Goal: Information Seeking & Learning: Learn about a topic

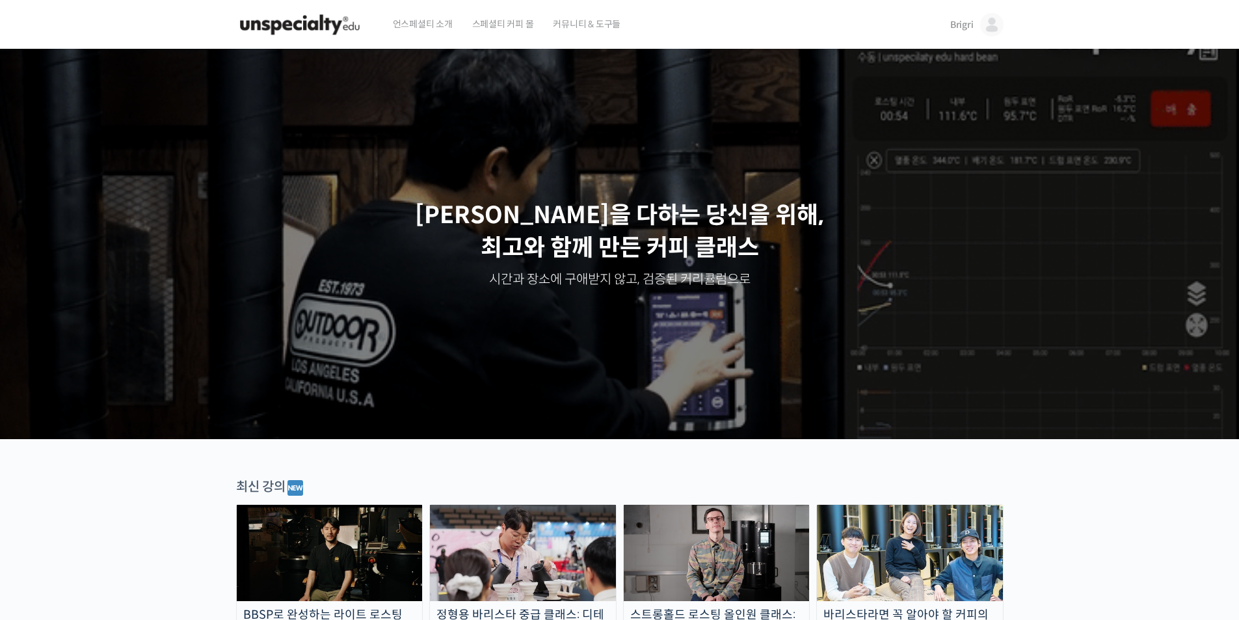
click at [965, 25] on span "Brigri" at bounding box center [961, 25] width 23 height 12
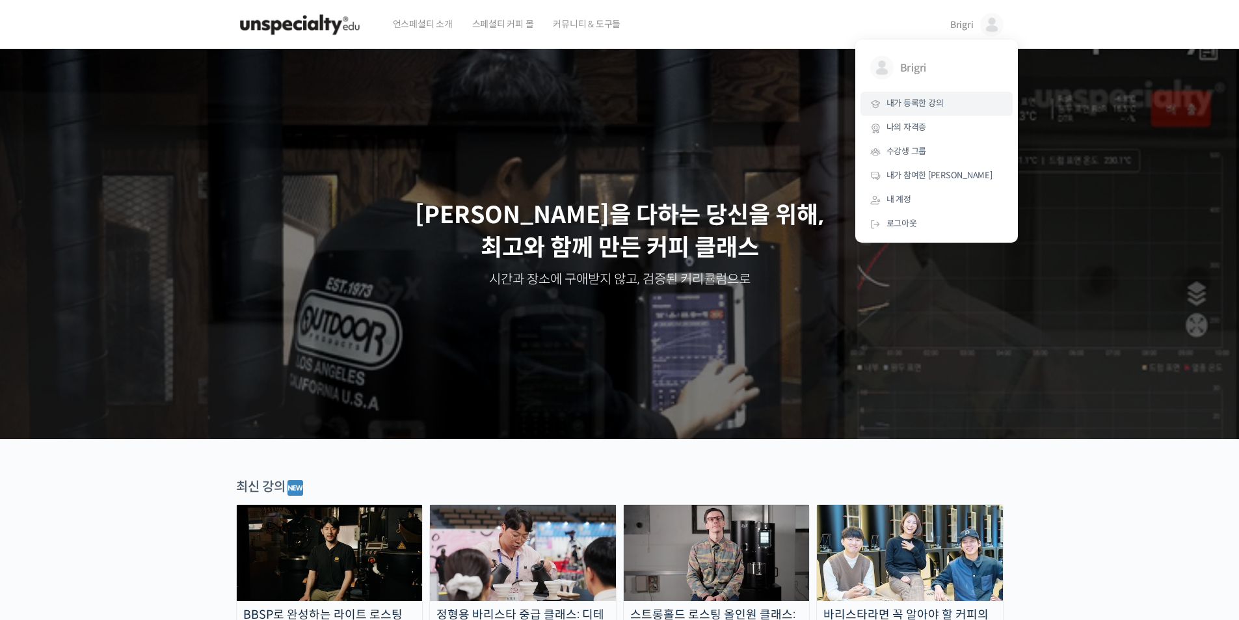
click at [908, 98] on span "내가 등록한 강의" at bounding box center [914, 103] width 57 height 11
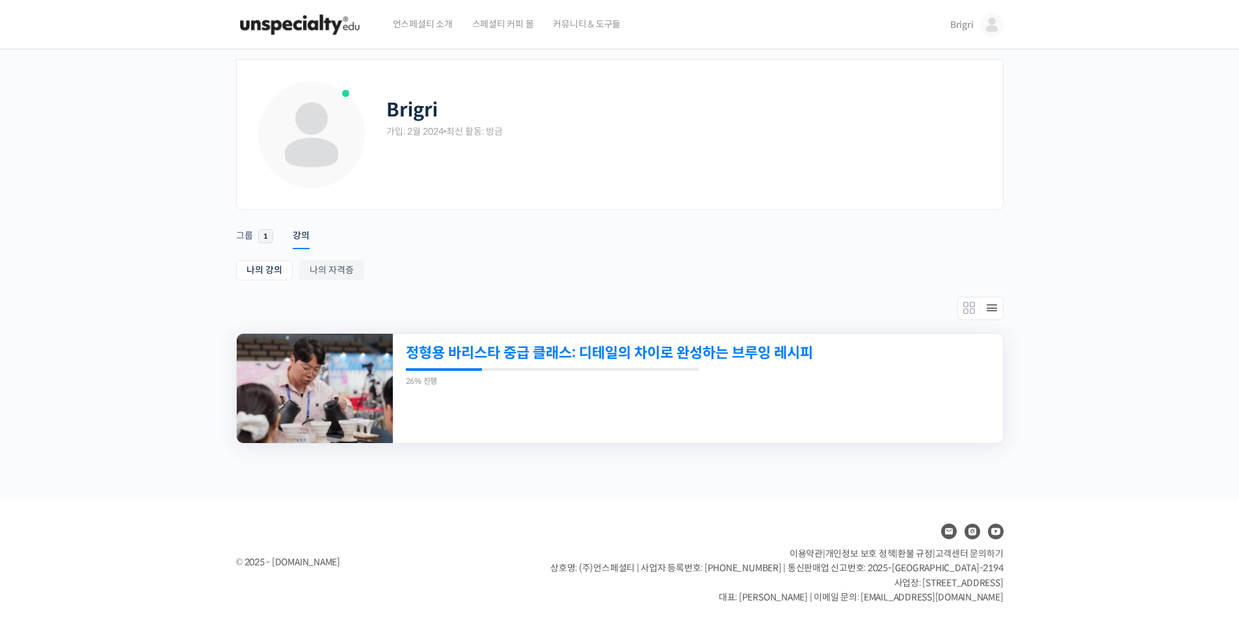
click at [642, 350] on link "정형용 바리스타 중급 클래스: 디테일의 차이로 완성하는 브루잉 레시피" at bounding box center [639, 353] width 467 height 18
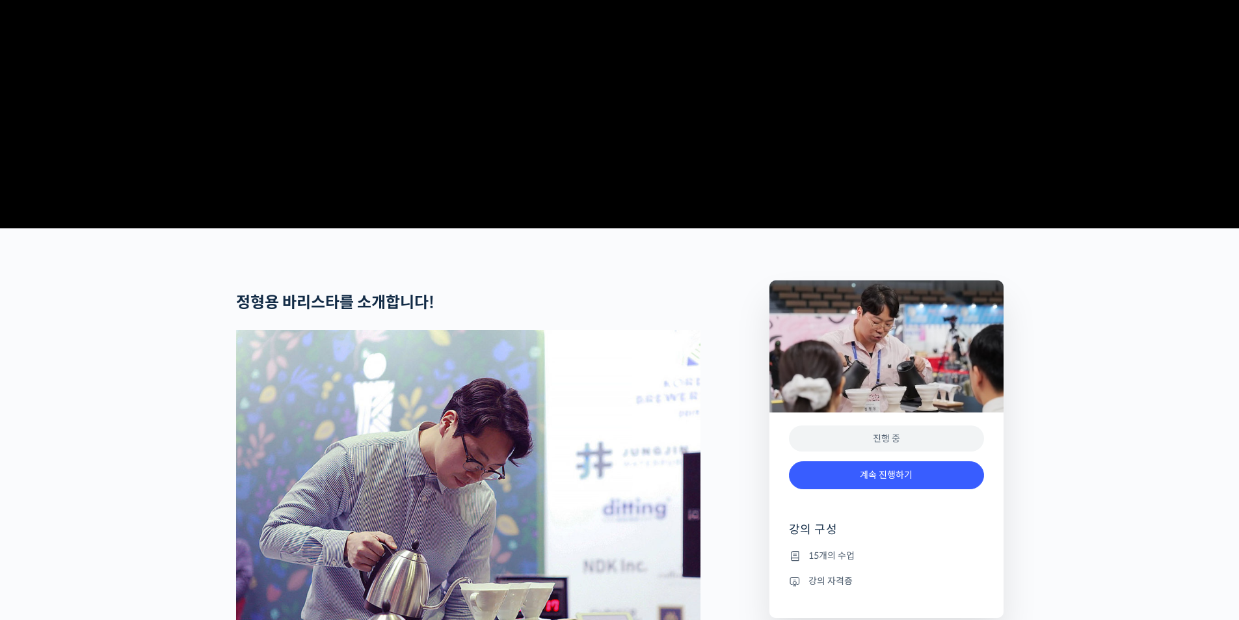
scroll to position [435, 0]
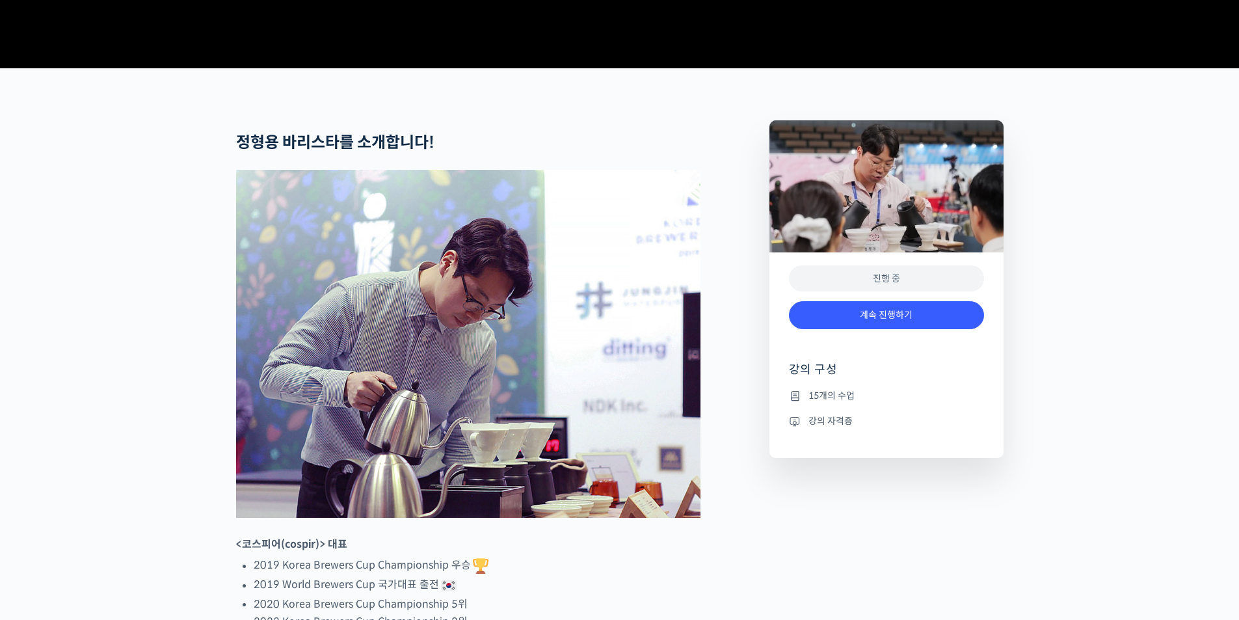
click at [879, 329] on link "계속 진행하기" at bounding box center [886, 315] width 195 height 28
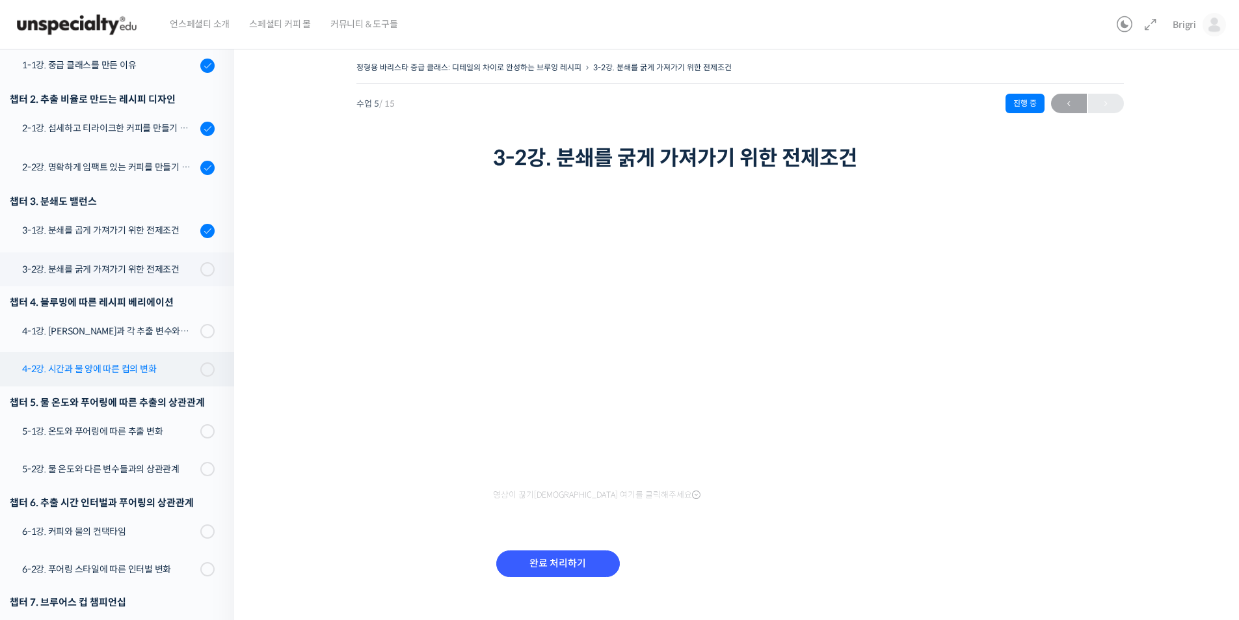
scroll to position [183, 0]
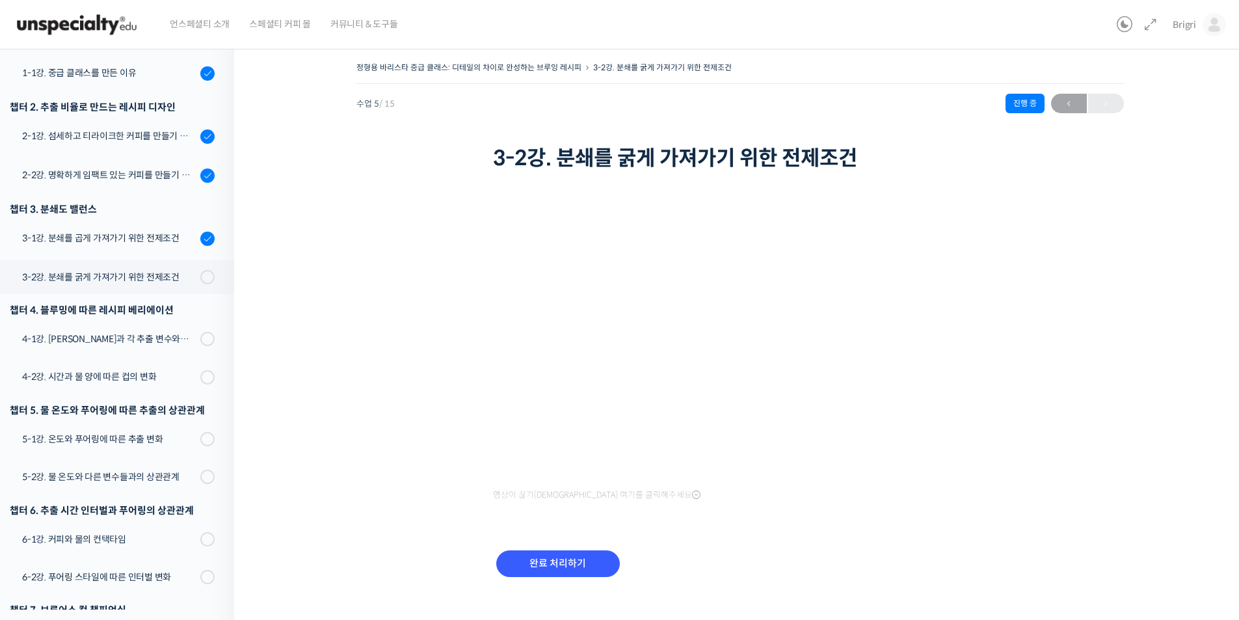
click at [327, 541] on div "정형용 바리스타 중급 클래스: 디테일의 차이로 완성하는 브루잉 레시피 3-2강. 분쇄를 굵게 가져가기 위한 전제조건 진행 중 수업 5 / 15…" at bounding box center [739, 335] width 881 height 553
click at [923, 585] on div "완료 처리하기" at bounding box center [740, 573] width 494 height 75
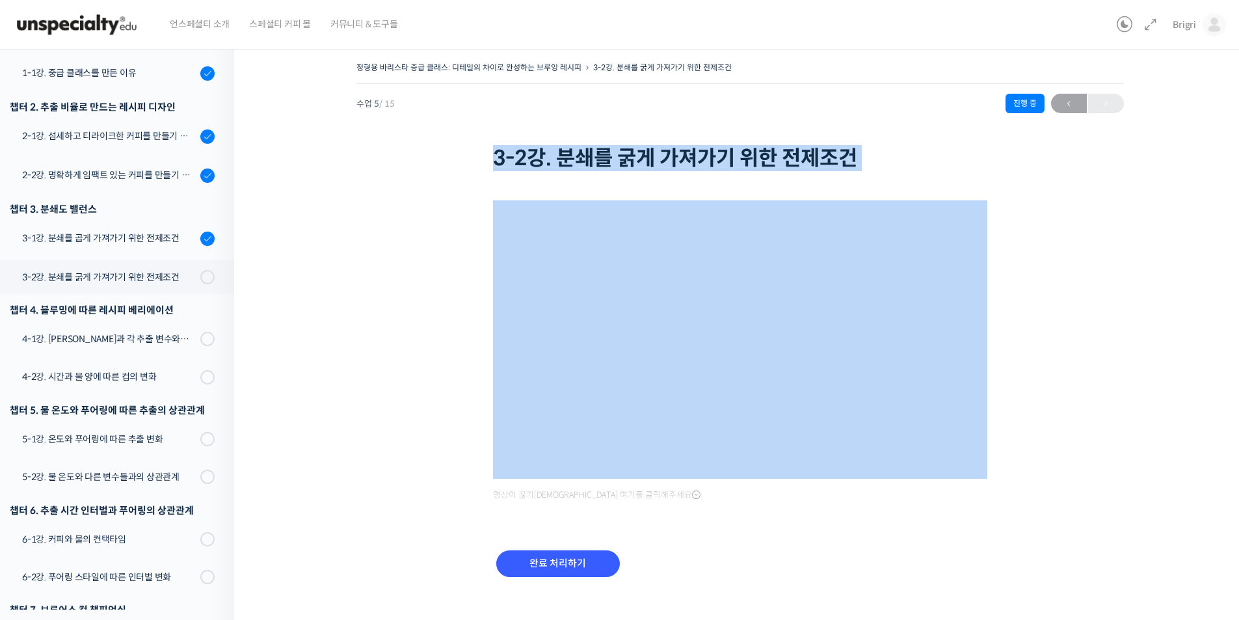
drag, startPoint x: 494, startPoint y: 159, endPoint x: 844, endPoint y: 173, distance: 350.8
click at [844, 173] on div "정형용 바리스타 중급 클래스: 디테일의 차이로 완성하는 브루잉 레시피 3-2강. 분쇄를 굵게 가져가기 위한 전제조건 진행 중 수업 5 / 15…" at bounding box center [739, 117] width 767 height 116
copy div "3-2강. 분쇄를 굵게 가져가기 위한 전제조건"
click at [557, 566] on input "완료 처리하기" at bounding box center [558, 563] width 124 height 27
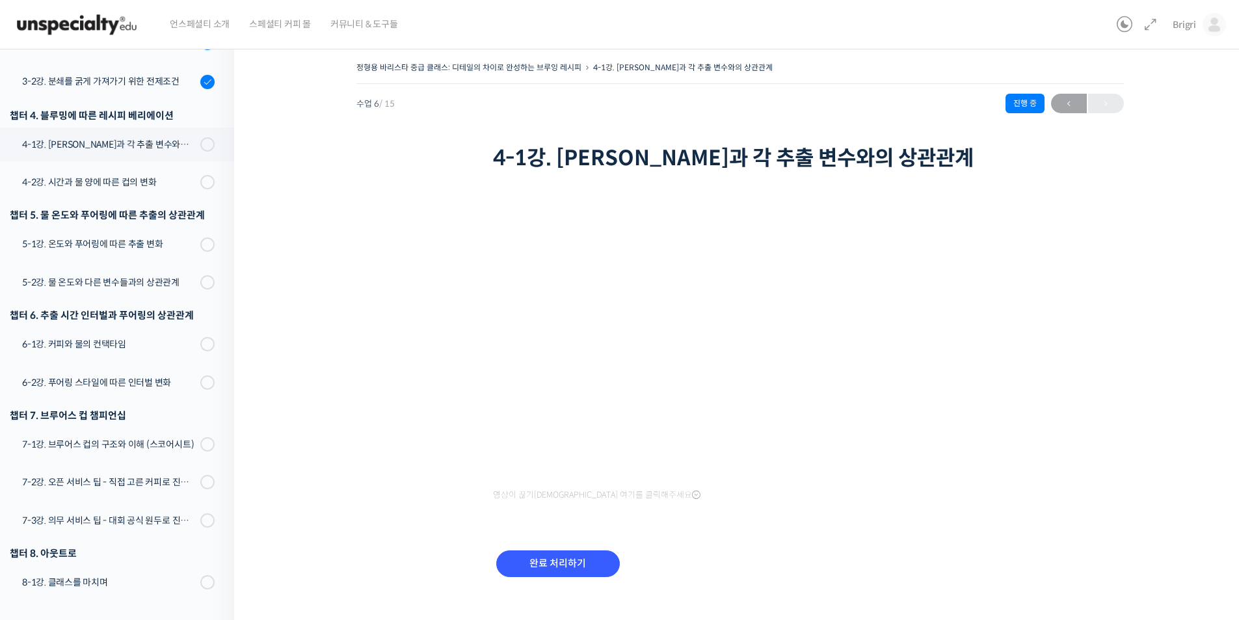
scroll to position [297, 0]
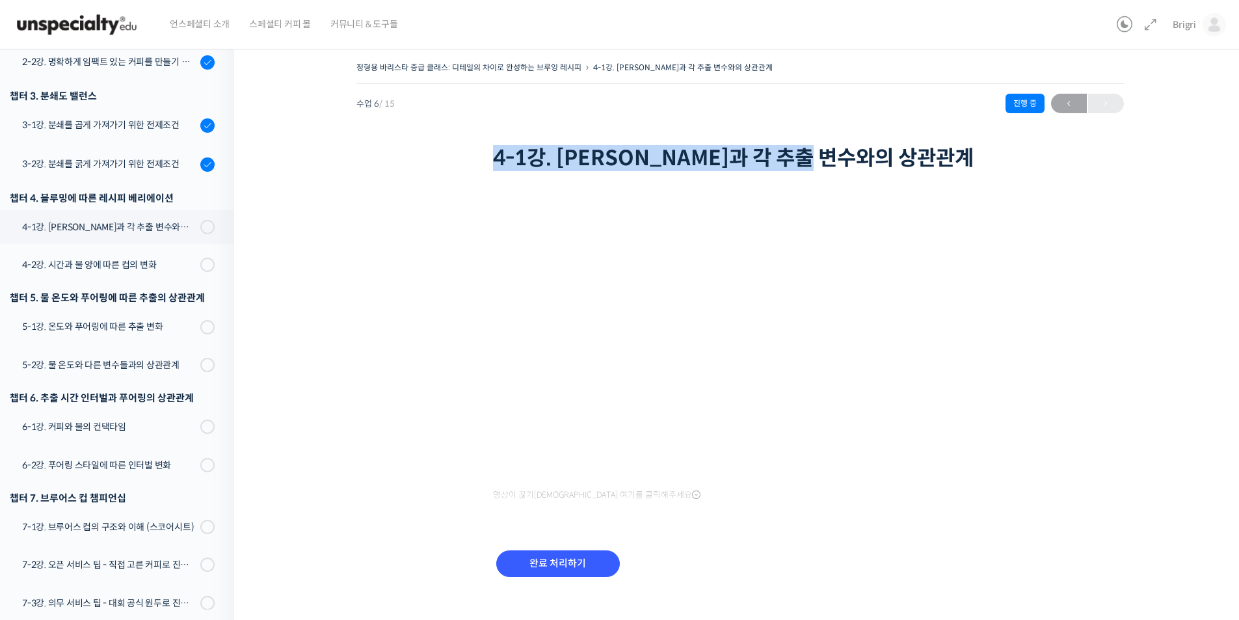
drag, startPoint x: 495, startPoint y: 162, endPoint x: 862, endPoint y: 151, distance: 366.9
click at [862, 151] on h1 "4-1강. [PERSON_NAME]과 각 추출 변수와의 상관관계" at bounding box center [740, 158] width 494 height 25
copy h1 "4-1강. [PERSON_NAME]과 각 추출 변수와의 상관관계"
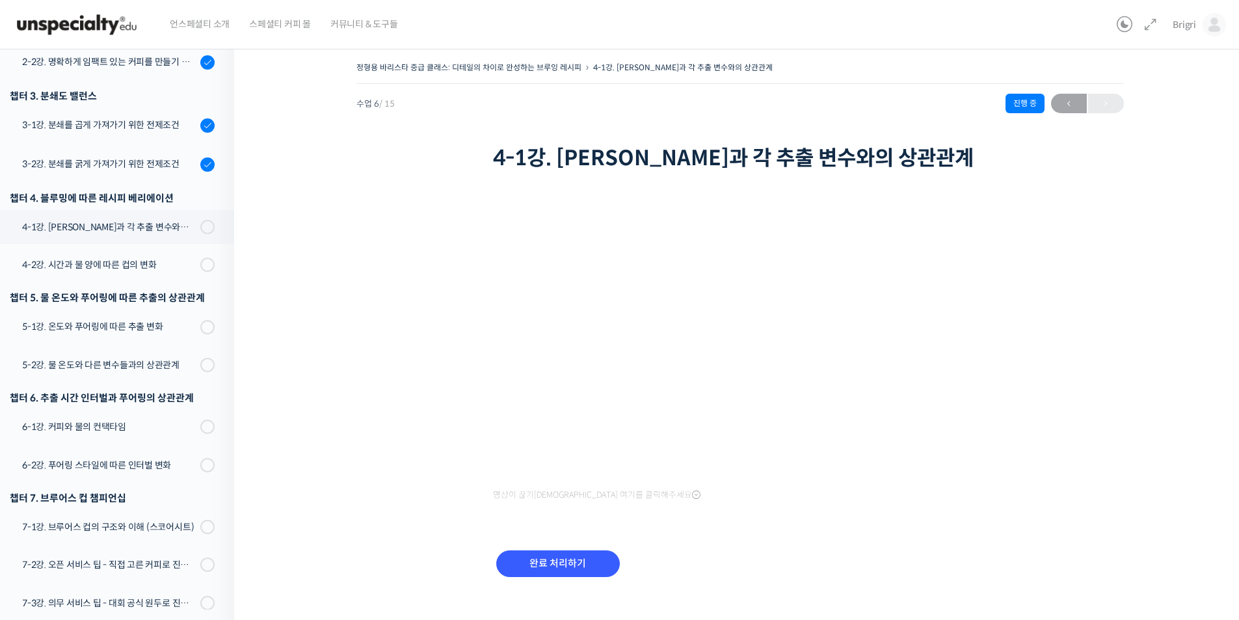
click at [804, 574] on div "완료 처리하기" at bounding box center [740, 573] width 494 height 75
click at [580, 562] on input "완료 처리하기" at bounding box center [558, 563] width 124 height 27
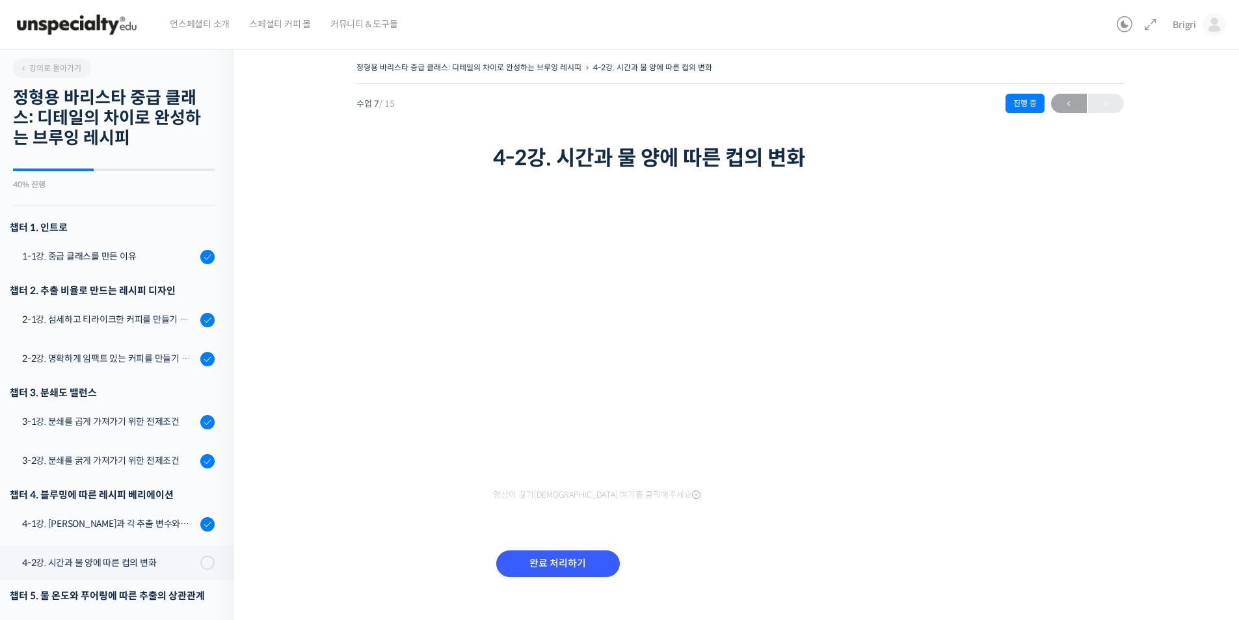
scroll to position [380, 0]
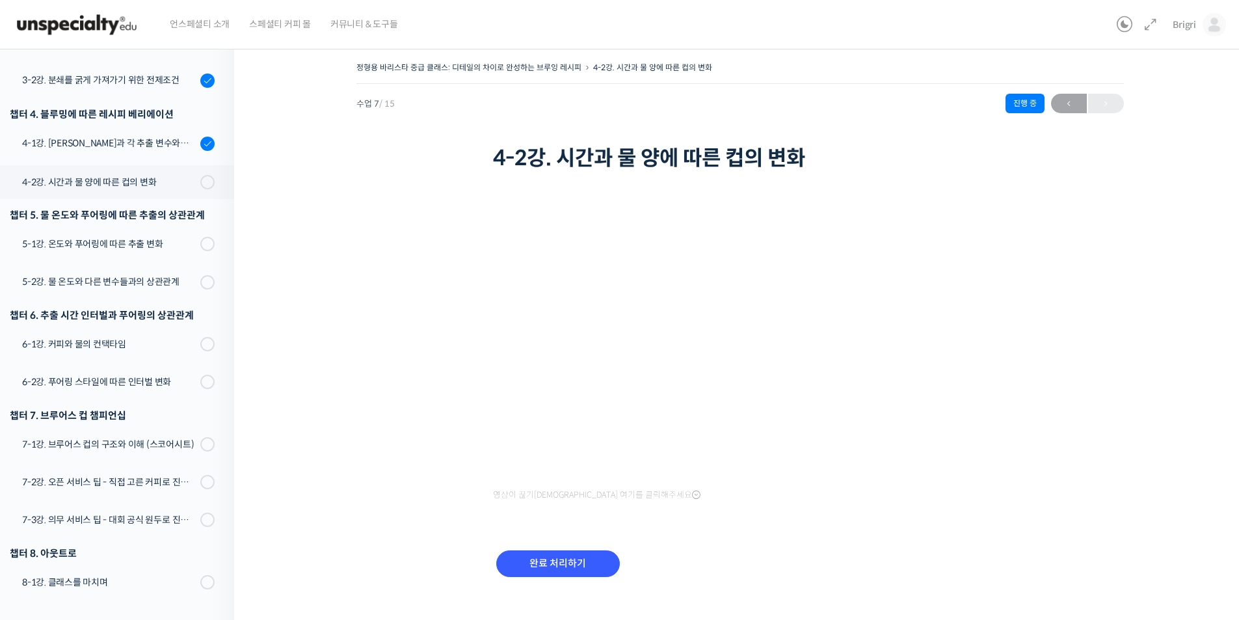
click at [915, 510] on div "영상이 끊기[DEMOGRAPHIC_DATA] 여기를 클릭해주세요 완료 처리하기" at bounding box center [740, 392] width 494 height 436
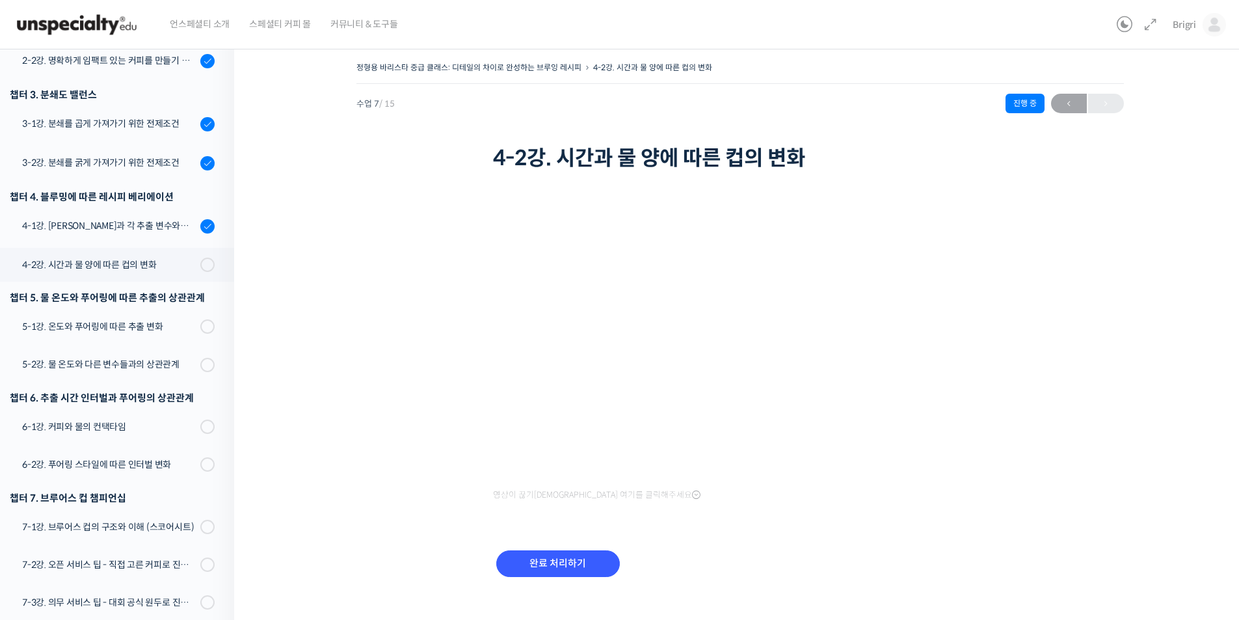
drag, startPoint x: 1059, startPoint y: 451, endPoint x: 986, endPoint y: 420, distance: 79.8
click at [1059, 451] on div "정형용 바리스타 중급 클래스: 디테일의 차이로 완성하는 브루잉 레시피 4-2강. 시간과 물 양에 따른 컵의 변화 진행 중 수업 7 / 15 진…" at bounding box center [739, 335] width 881 height 553
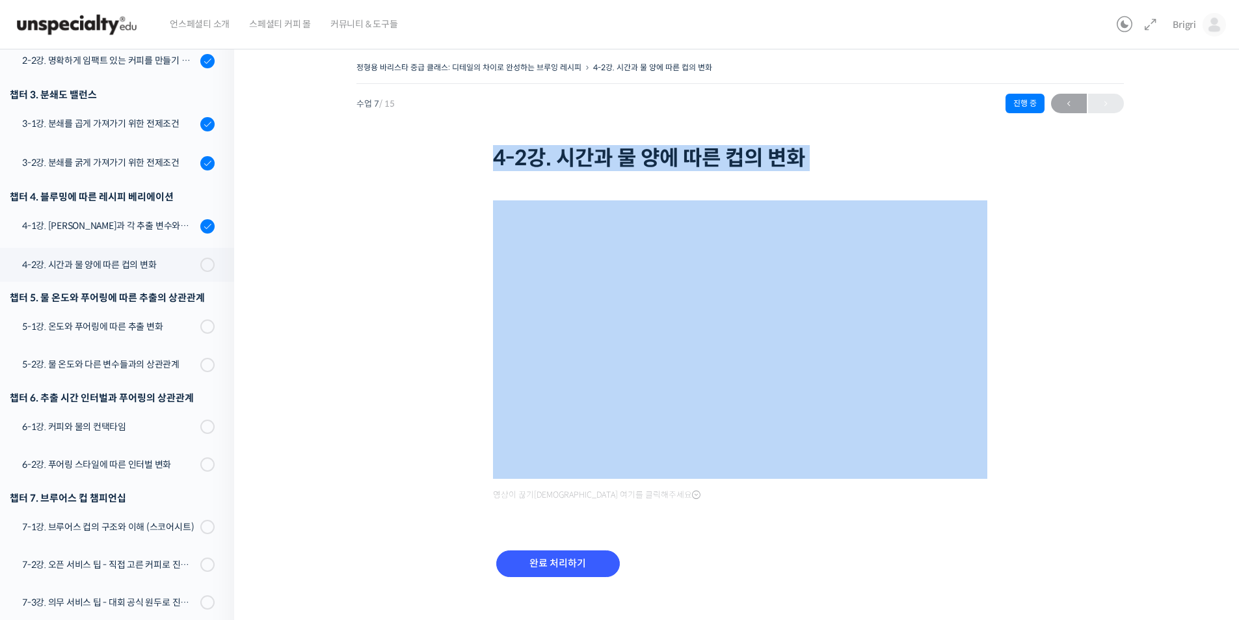
drag, startPoint x: 495, startPoint y: 158, endPoint x: 830, endPoint y: 176, distance: 335.3
click at [830, 176] on div "정형용 바리스타 중급 클래스: 디테일의 차이로 완성하는 브루잉 레시피 4-2강. 시간과 물 양에 따른 컵의 변화 진행 중 수업 7 / 15 진…" at bounding box center [739, 335] width 881 height 553
copy div "4-2강. 시간과 물 양에 따른 컵의 변화"
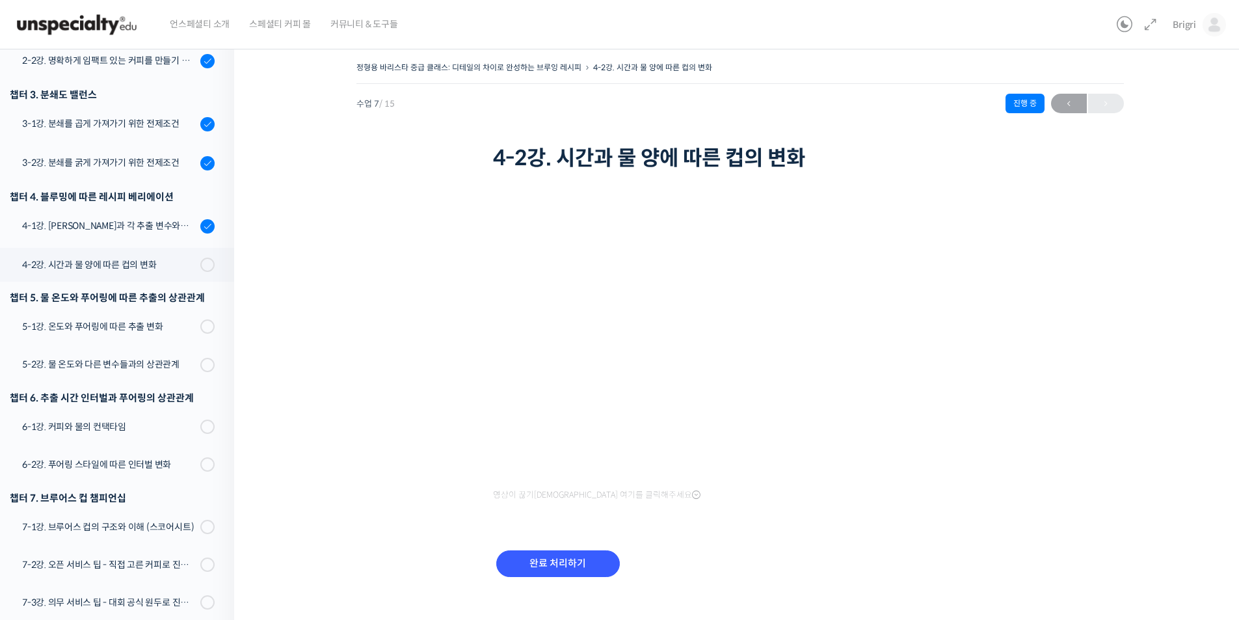
click at [886, 577] on div "완료 처리하기" at bounding box center [740, 573] width 494 height 75
click at [584, 569] on input "완료 처리하기" at bounding box center [558, 563] width 124 height 27
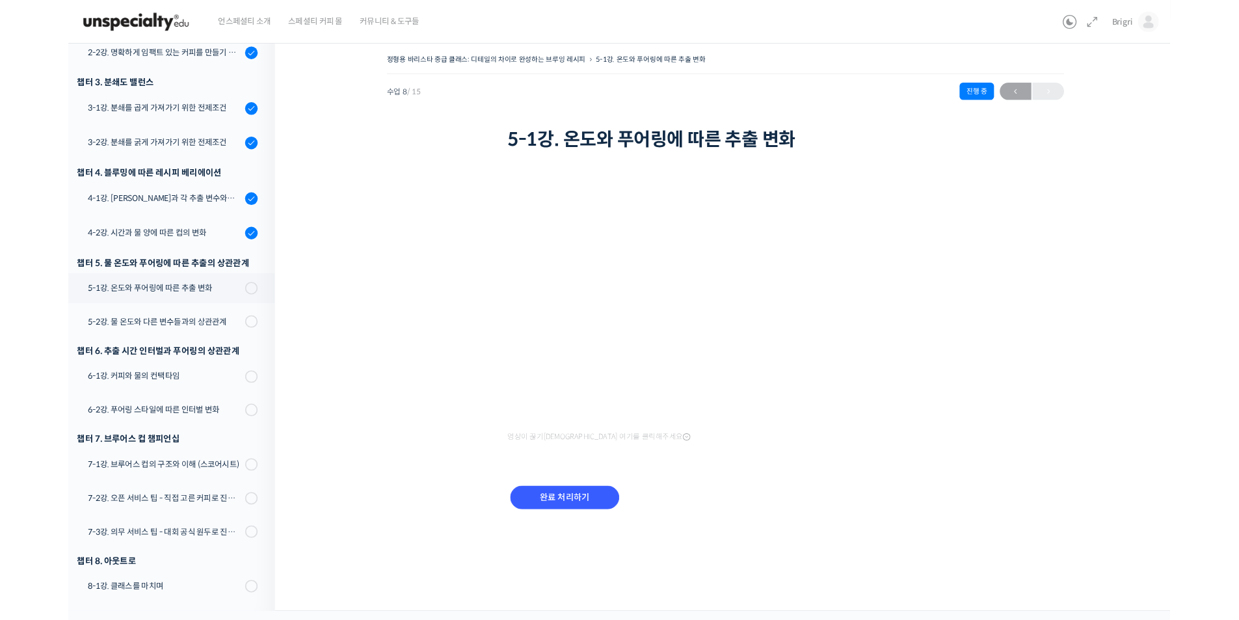
scroll to position [299, 0]
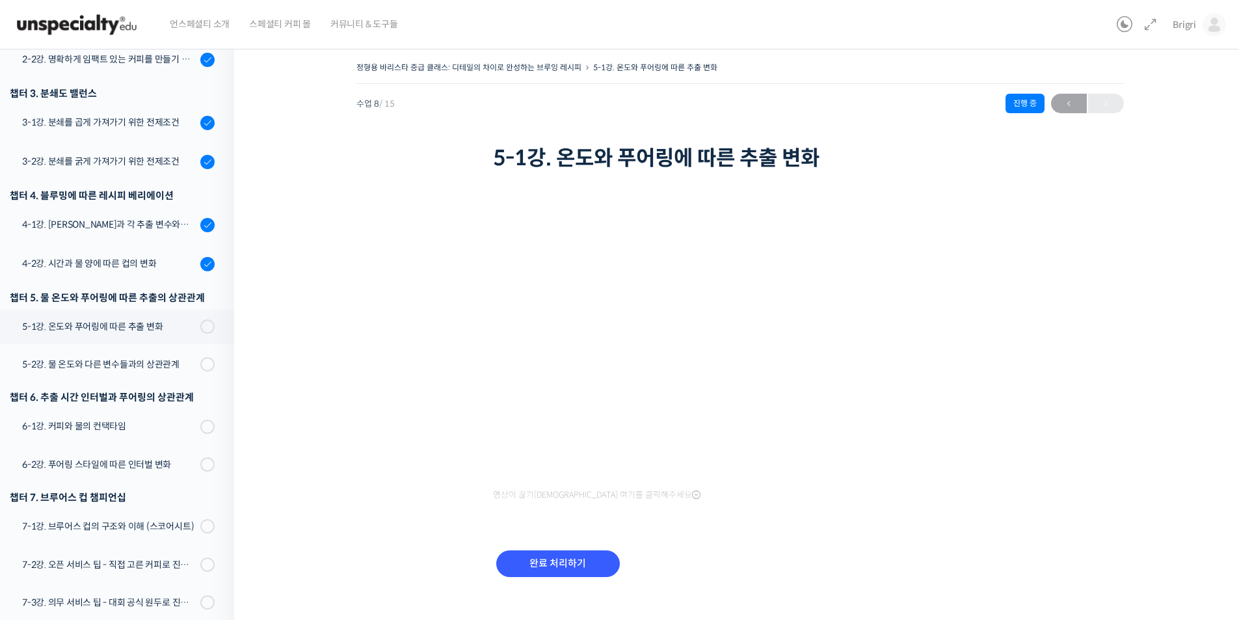
click at [1101, 466] on div "정형용 바리스타 중급 클래스: 디테일의 차이로 완성하는 브루잉 레시피 5-1강. 온도와 푸어링에 따른 추출 변화 진행 중 수업 8 / 15 진…" at bounding box center [739, 335] width 881 height 553
click at [386, 581] on div "정형용 바리스타 중급 클래스: 디테일의 차이로 완성하는 브루잉 레시피 5-1강. 온도와 푸어링에 따른 추출 변화 진행 중 수업 8 / 15 진…" at bounding box center [739, 335] width 881 height 553
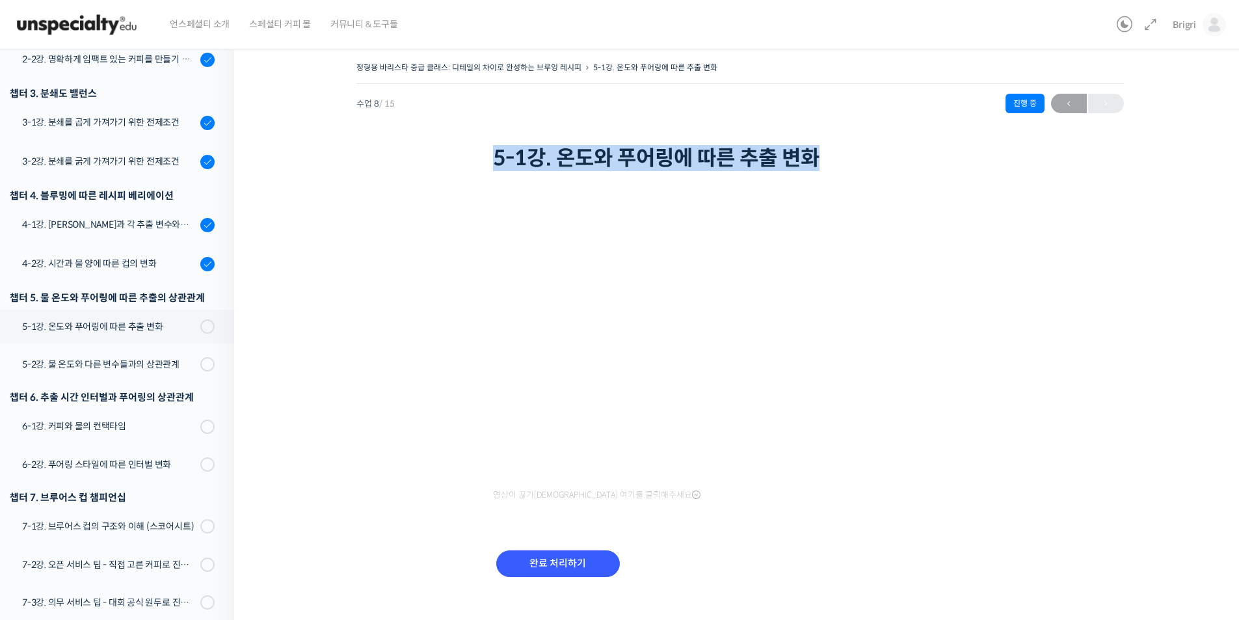
drag, startPoint x: 494, startPoint y: 158, endPoint x: 818, endPoint y: 164, distance: 324.5
click at [818, 164] on h1 "5-1강. 온도와 푸어링에 따른 추출 변화" at bounding box center [740, 158] width 494 height 25
copy h1 "5-1강. 온도와 푸어링에 따른 추출 변화"
click at [576, 563] on input "완료 처리하기" at bounding box center [558, 563] width 124 height 27
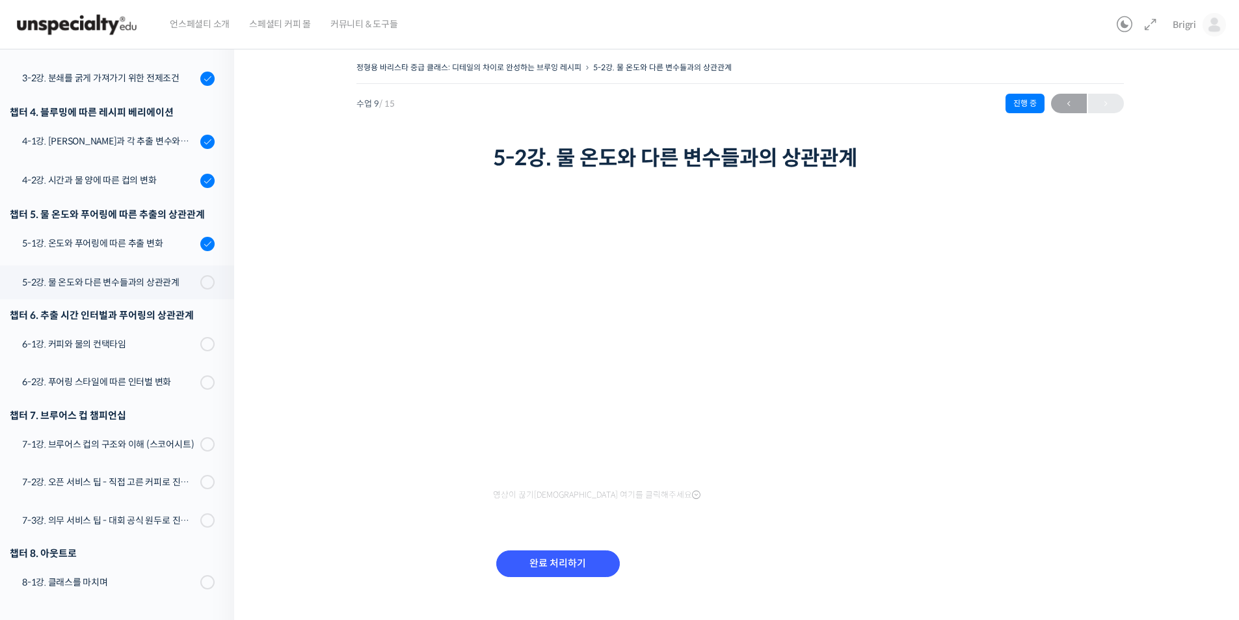
click at [852, 520] on div "영상이 끊기[DEMOGRAPHIC_DATA] 여기를 클릭해주세요 완료 처리하기" at bounding box center [740, 392] width 494 height 436
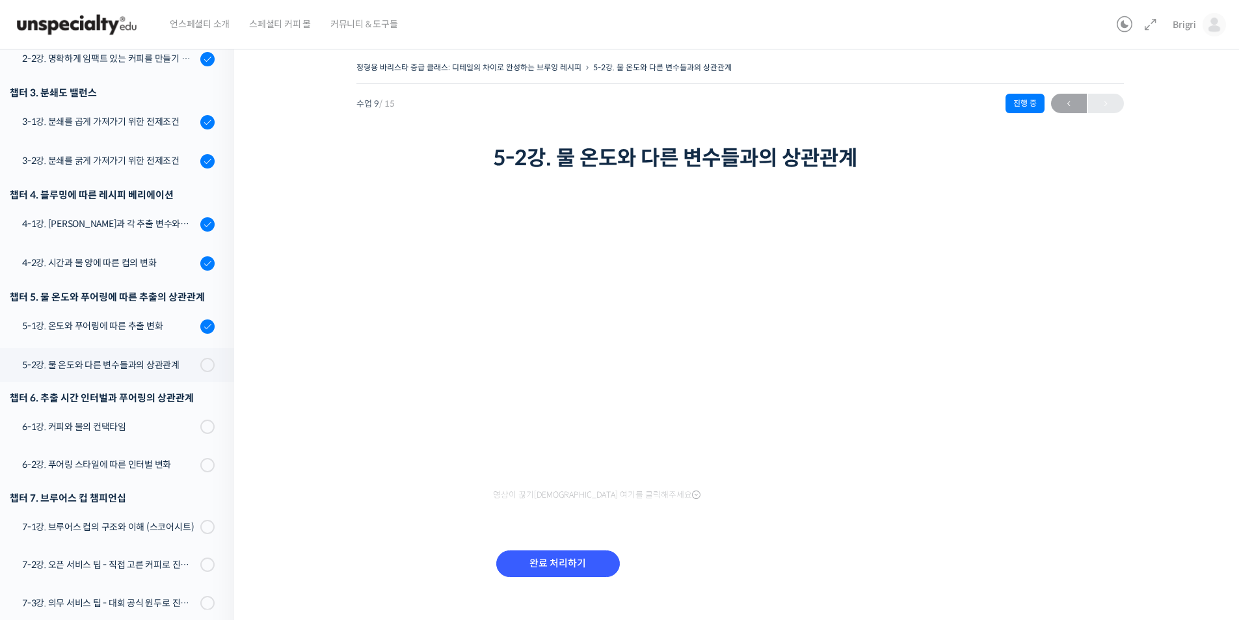
click at [1005, 165] on div "정형용 바리스타 중급 클래스: 디테일의 차이로 완성하는 브루잉 레시피 5-2강. 물 온도와 다른 변수들과의 상관관계 진행 중 수업 9 / 15…" at bounding box center [739, 117] width 767 height 116
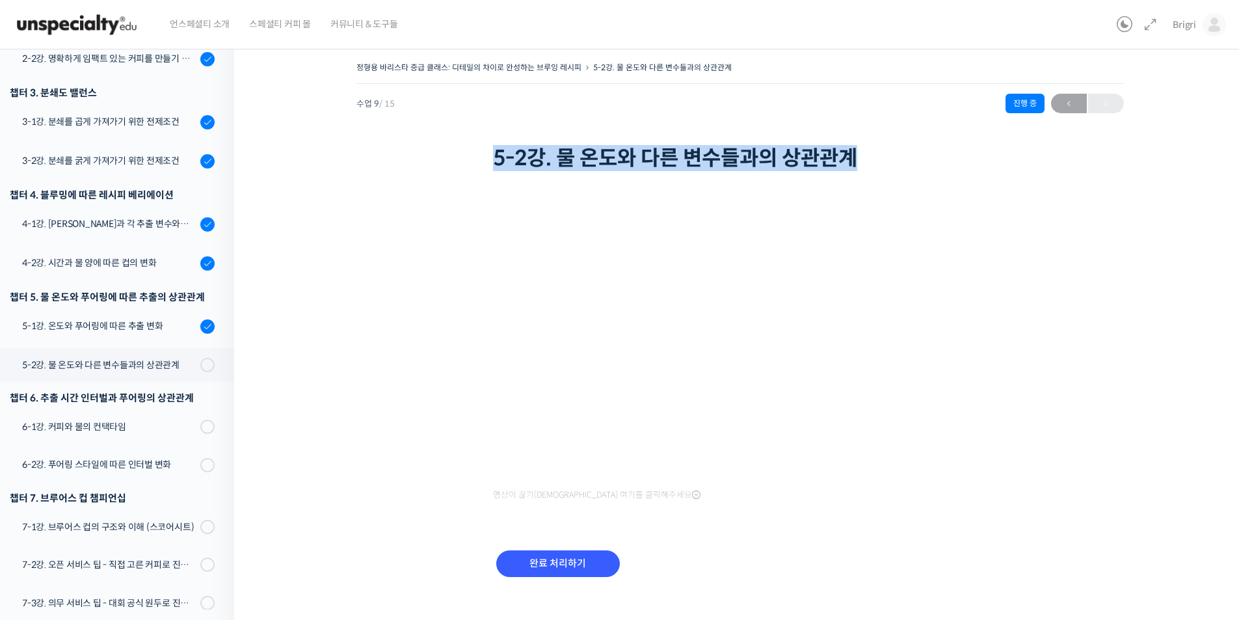
drag, startPoint x: 495, startPoint y: 160, endPoint x: 870, endPoint y: 160, distance: 375.2
click at [870, 160] on h1 "5-2강. 물 온도와 다른 변수들과의 상관관계" at bounding box center [740, 158] width 494 height 25
copy h1 "5-2강. 물 온도와 다른 변수들과의 상관관계"
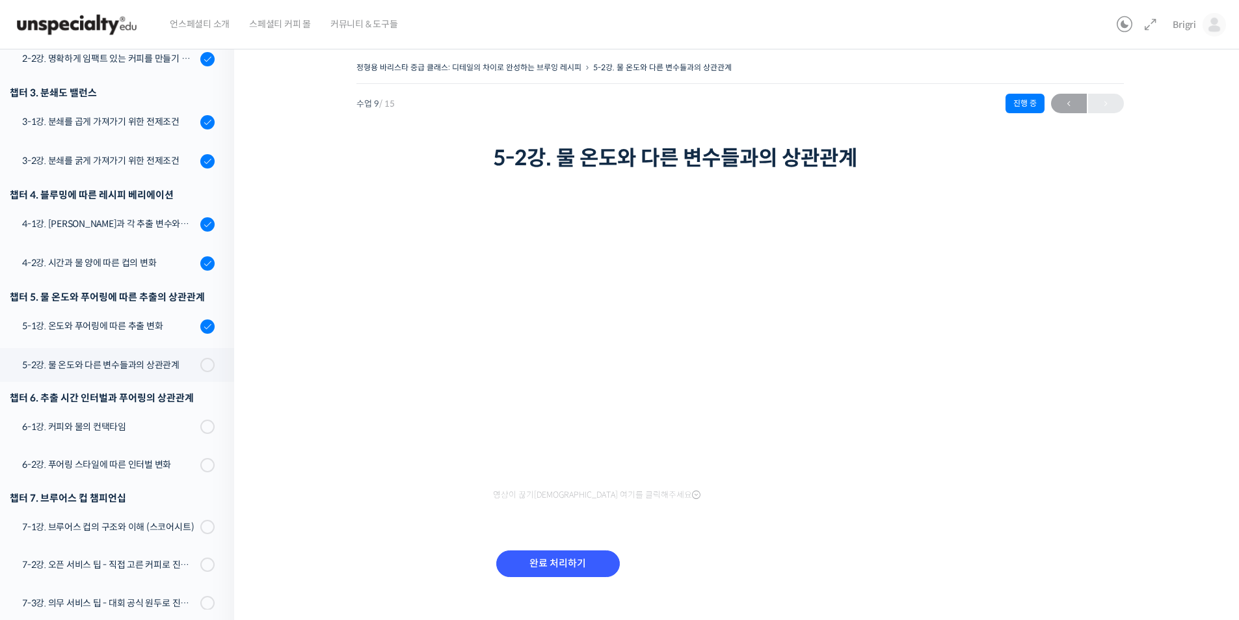
click at [782, 577] on div "완료 처리하기" at bounding box center [740, 573] width 494 height 75
click at [532, 567] on input "완료 처리하기" at bounding box center [558, 563] width 124 height 27
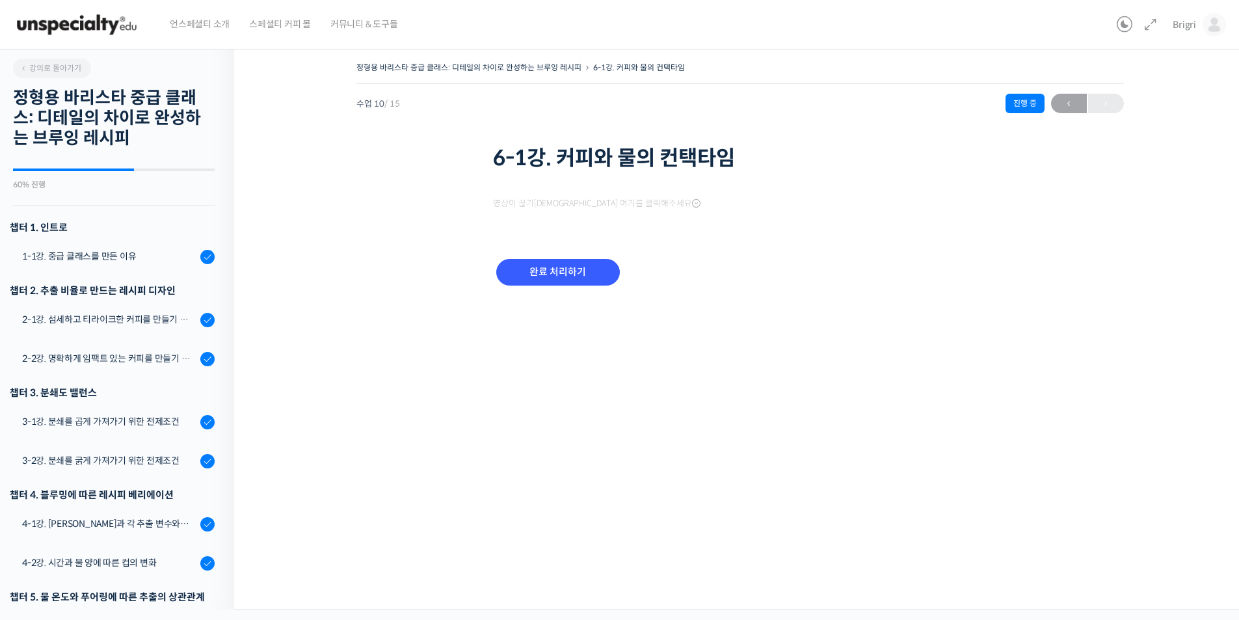
scroll to position [384, 0]
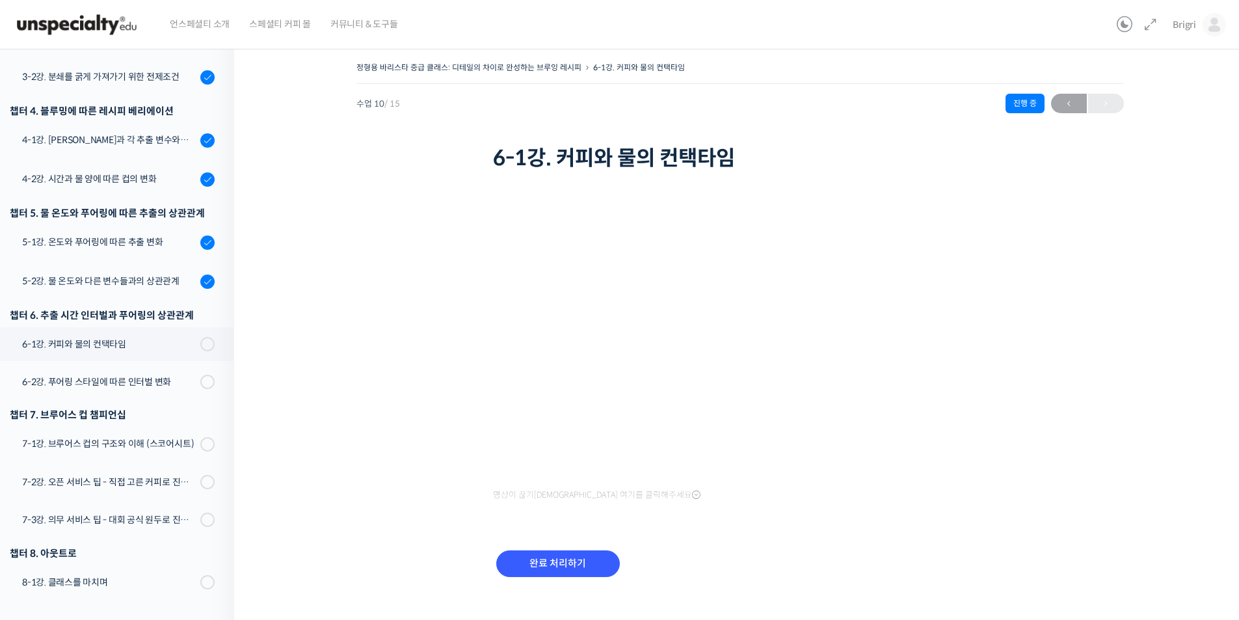
click at [888, 528] on div "영상이 끊기[DEMOGRAPHIC_DATA] 여기를 클릭해주세요 완료 처리하기" at bounding box center [740, 392] width 494 height 436
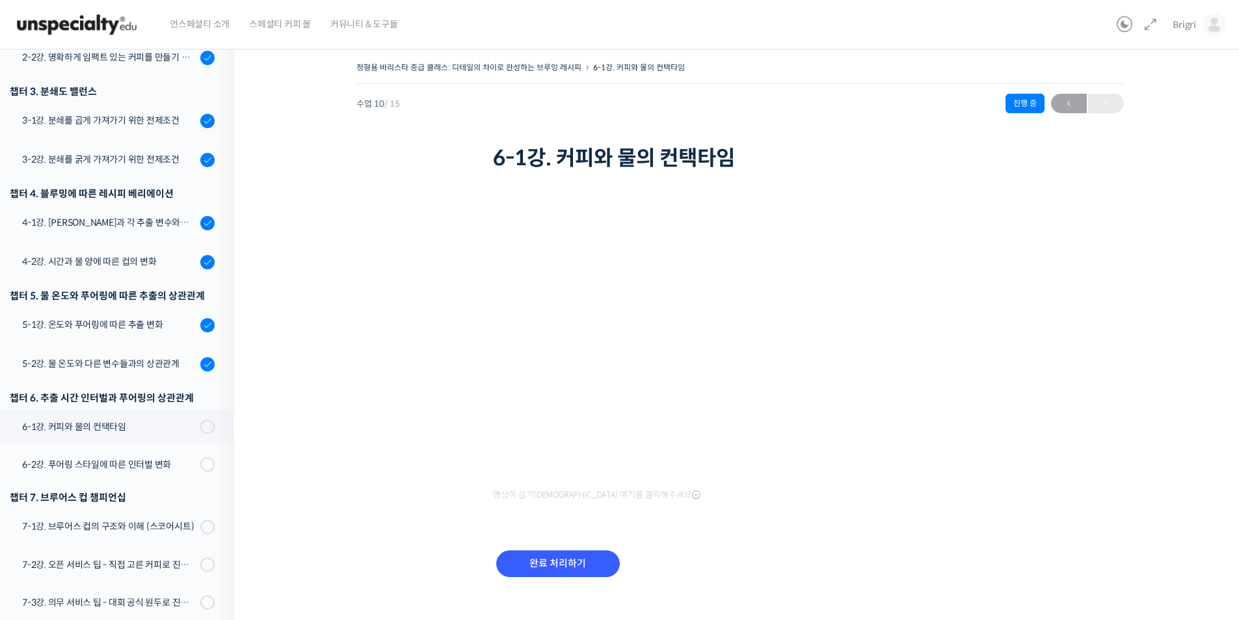
click at [1081, 258] on div "정형용 바리스타 중급 클래스: 디테일의 차이로 완성하는 브루잉 레시피 6-1강. 커피와 물의 컨택타임 진행 중 수업 10 / 15 진행 중 ←…" at bounding box center [739, 335] width 881 height 553
drag, startPoint x: 494, startPoint y: 157, endPoint x: 791, endPoint y: 156, distance: 296.5
click at [791, 156] on h1 "6-1강. 커피와 물의 컨택타임" at bounding box center [740, 158] width 494 height 25
copy h1 "6-1강. 커피와 물의 컨택타임"
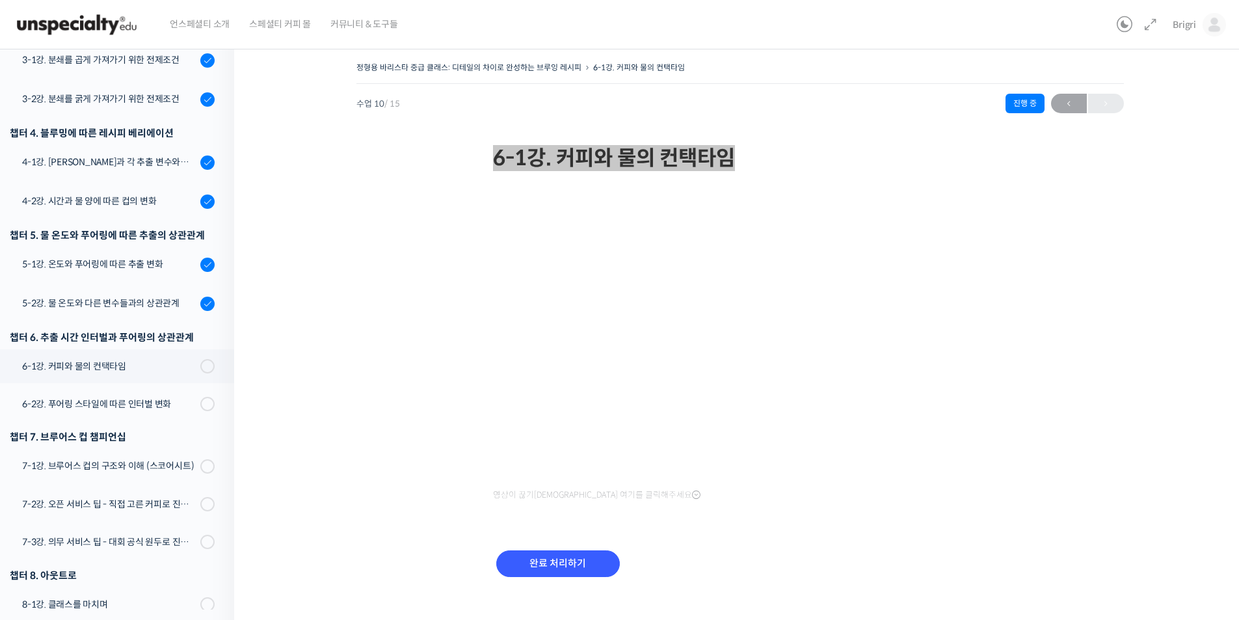
scroll to position [384, 0]
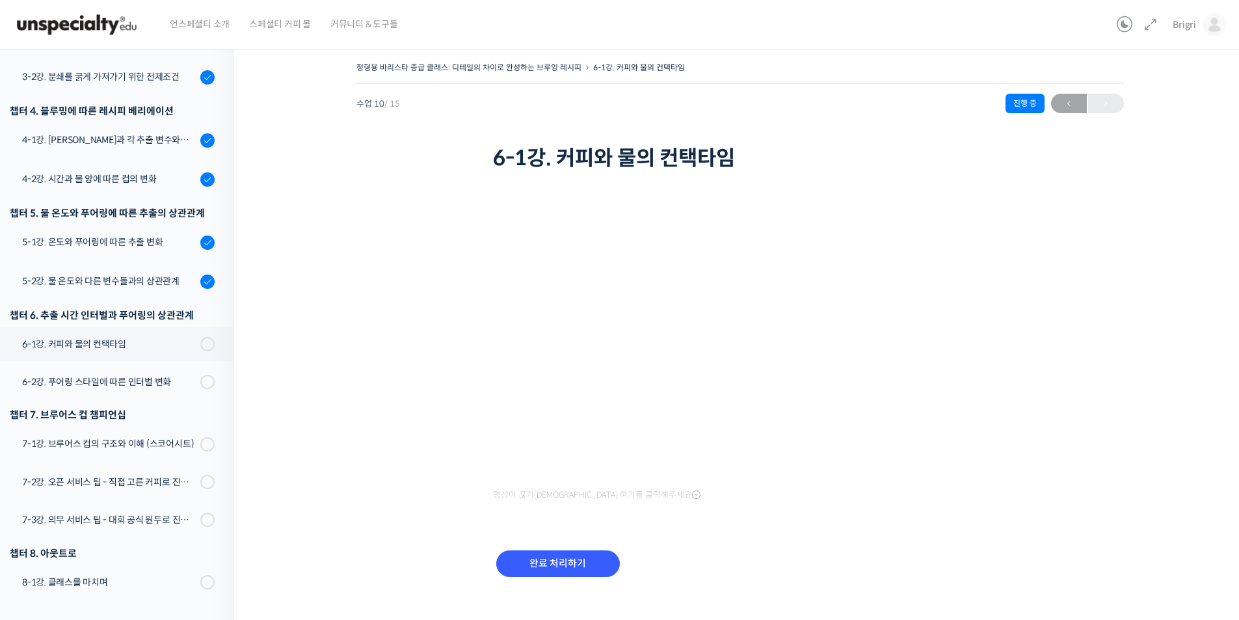
click at [391, 588] on div "정형용 바리스타 중급 클래스: 디테일의 차이로 완성하는 브루잉 레시피 6-1강. 커피와 물의 컨택타임 진행 중 수업 10 / 15 진행 중 ←…" at bounding box center [739, 335] width 881 height 553
click at [574, 564] on input "완료 처리하기" at bounding box center [558, 563] width 124 height 27
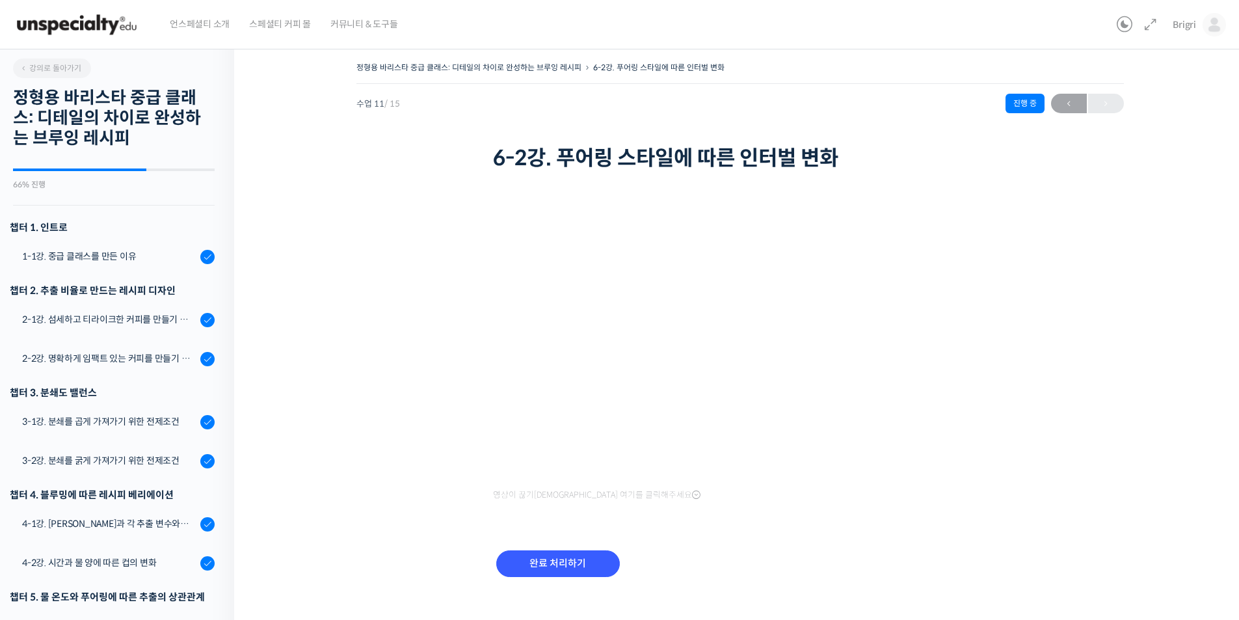
scroll to position [385, 0]
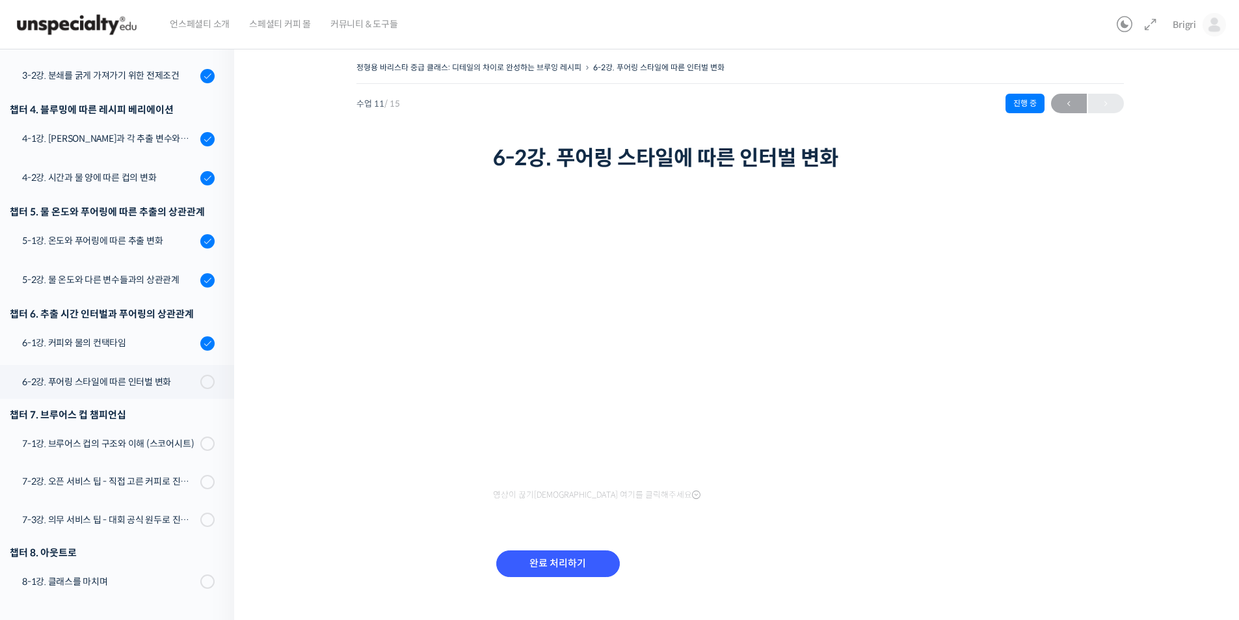
click at [888, 516] on div "영상이 끊기[DEMOGRAPHIC_DATA] 여기를 클릭해주세요 완료 처리하기" at bounding box center [740, 392] width 494 height 436
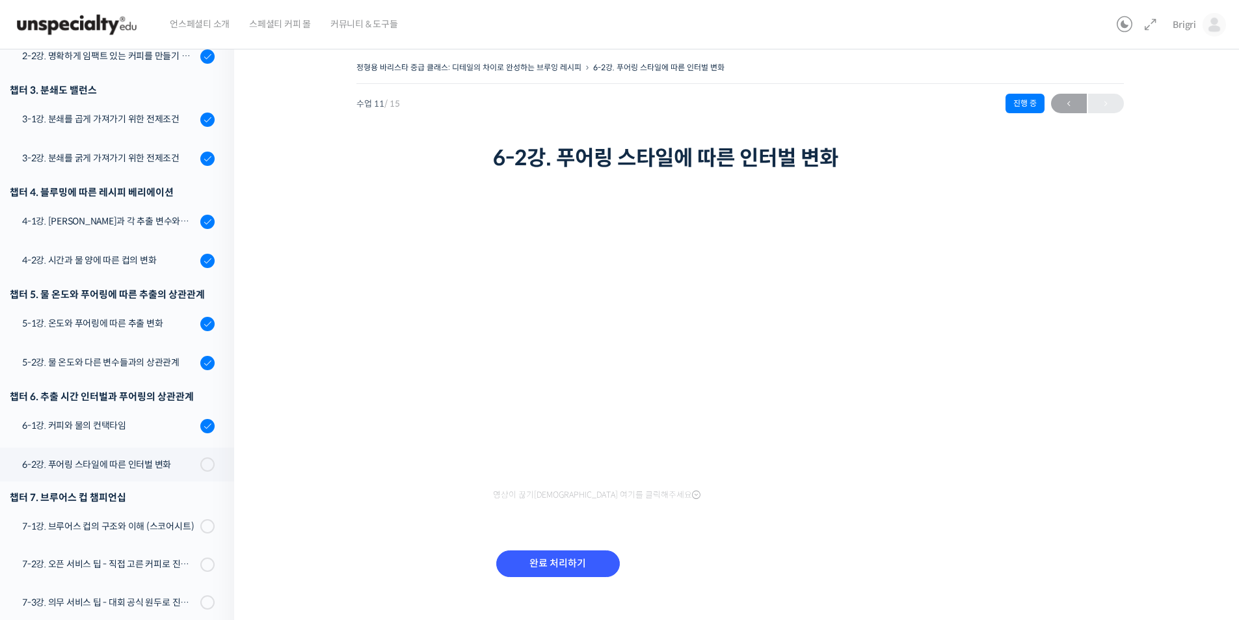
click at [1062, 218] on div "정형용 바리스타 중급 클래스: 디테일의 차이로 완성하는 브루잉 레시피 6-2강. 푸어링 스타일에 따른 인터벌 변화 진행 중 수업 11 / 15…" at bounding box center [739, 335] width 881 height 553
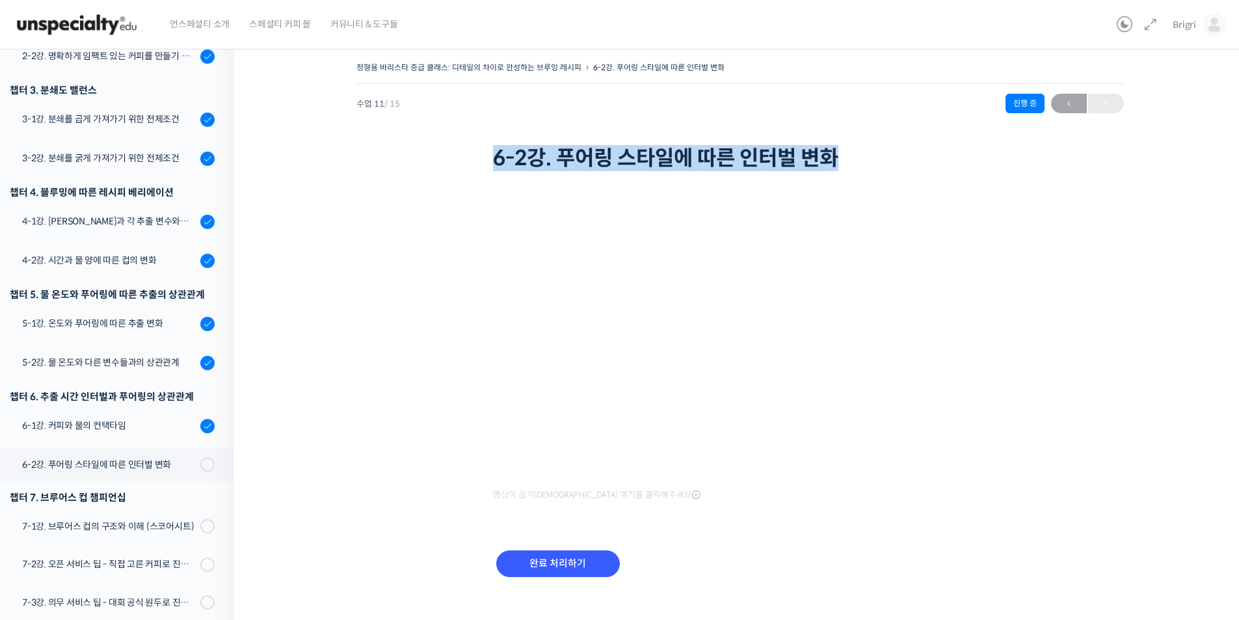
drag, startPoint x: 495, startPoint y: 160, endPoint x: 840, endPoint y: 170, distance: 345.4
click at [840, 170] on h1 "6-2강. 푸어링 스타일에 따른 인터벌 변화" at bounding box center [740, 158] width 494 height 25
copy h1 "6-2강. 푸어링 스타일에 따른 인터벌 변화"
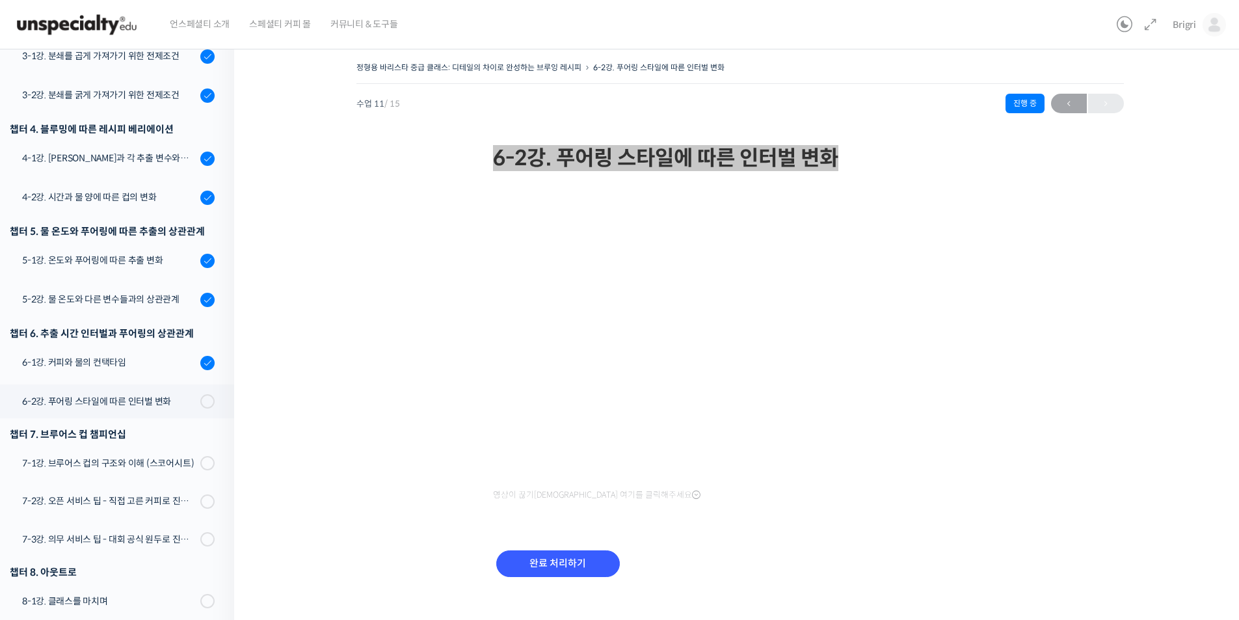
scroll to position [385, 0]
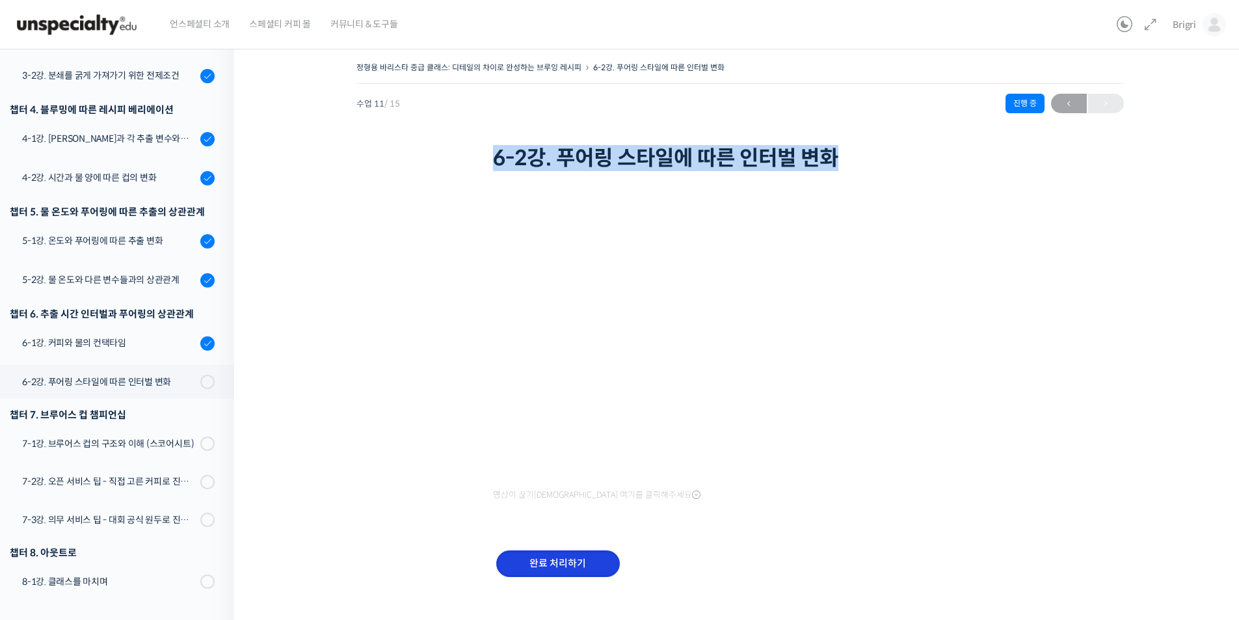
click at [547, 568] on input "완료 처리하기" at bounding box center [558, 563] width 124 height 27
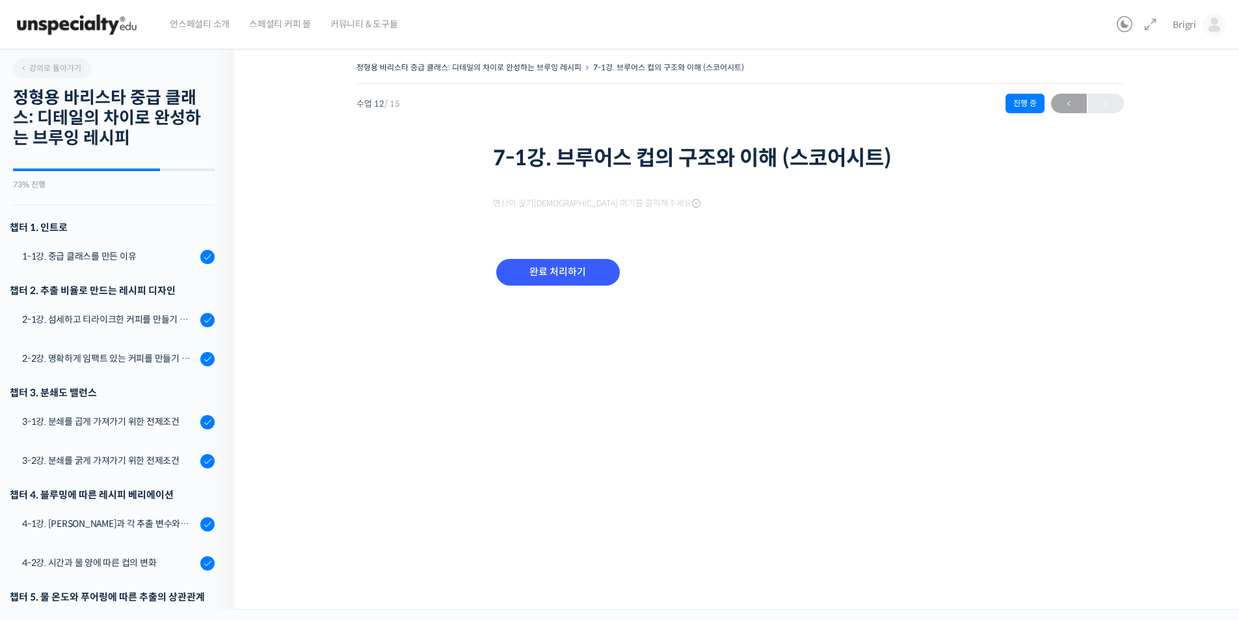
scroll to position [386, 0]
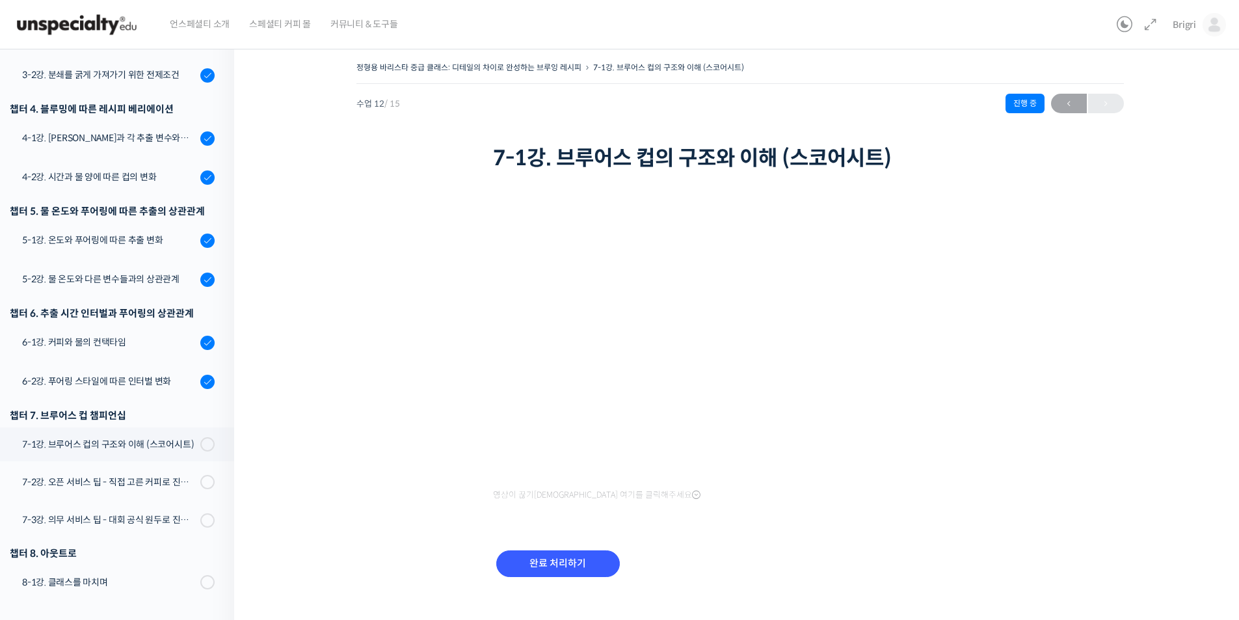
click at [906, 518] on div "영상이 끊기[DEMOGRAPHIC_DATA] 여기를 클릭해주세요 완료 처리하기" at bounding box center [740, 392] width 494 height 436
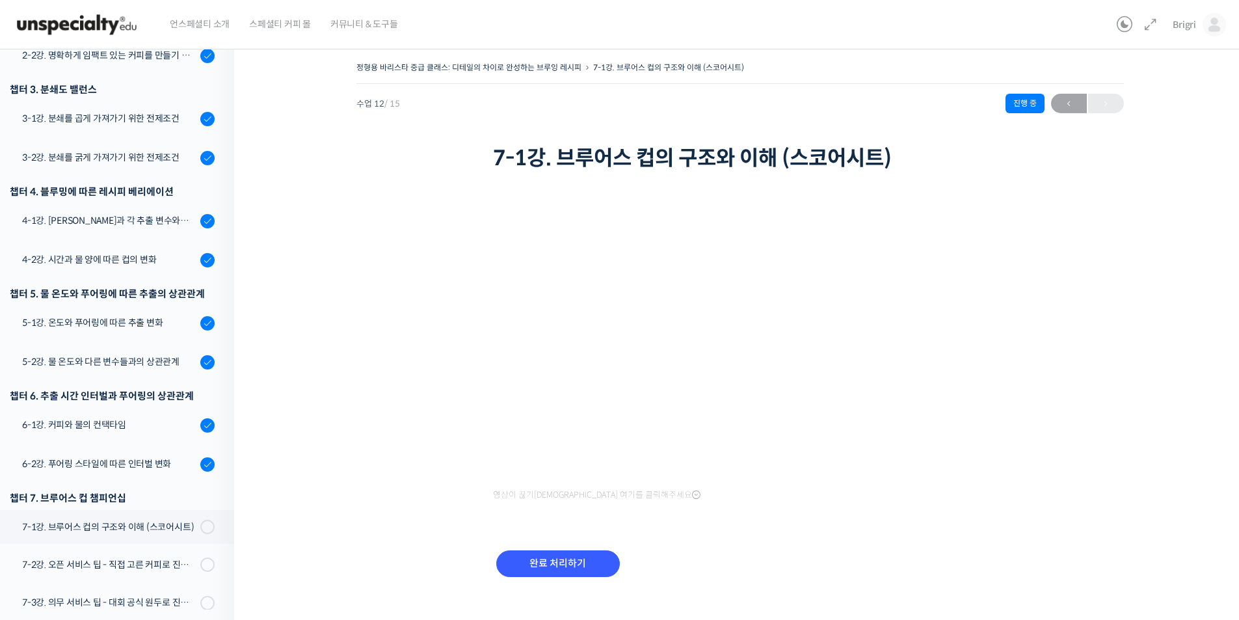
click at [1097, 331] on div "정형용 바리스타 중급 클래스: 디테일의 차이로 완성하는 브루잉 레시피 7-1강. 브루어스 컵의 구조와 이해 (스코어시트) 진행 중 수업 12 …" at bounding box center [739, 335] width 881 height 553
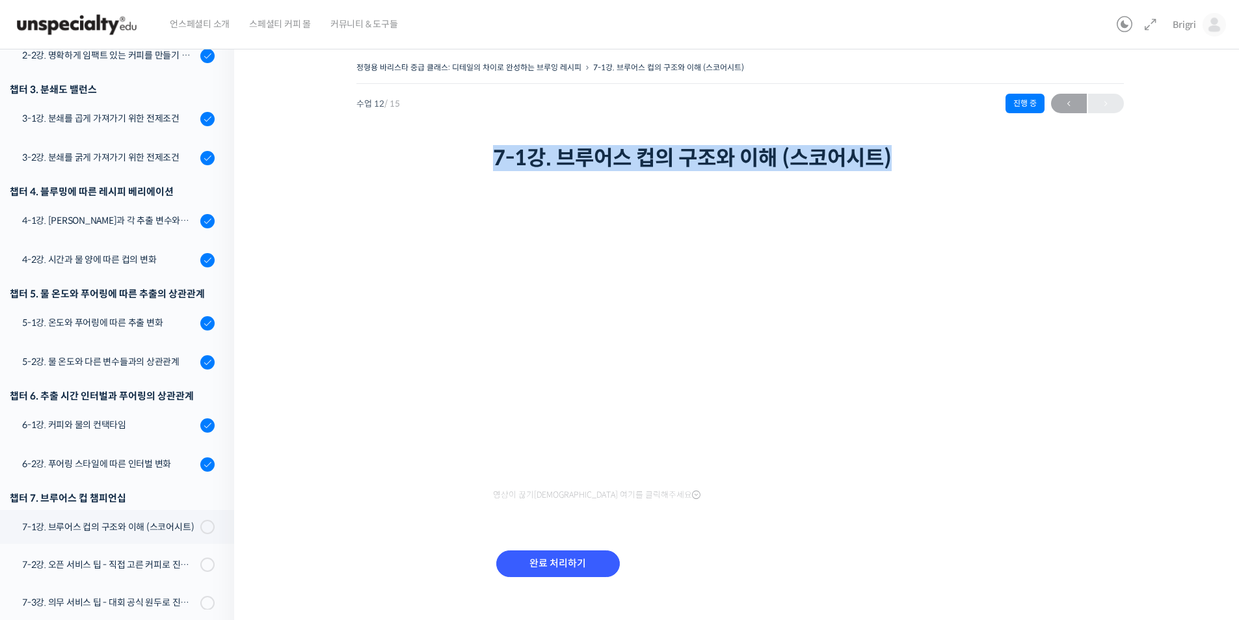
drag, startPoint x: 492, startPoint y: 156, endPoint x: 925, endPoint y: 156, distance: 433.7
click at [925, 156] on div "정형용 바리스타 중급 클래스: 디테일의 차이로 완성하는 브루잉 레시피 7-1강. 브루어스 컵의 구조와 이해 (스코어시트) 진행 중 수업 12 …" at bounding box center [739, 117] width 767 height 116
copy h1 "7-1강. 브루어스 컵의 구조와 이해 (스코어시트)"
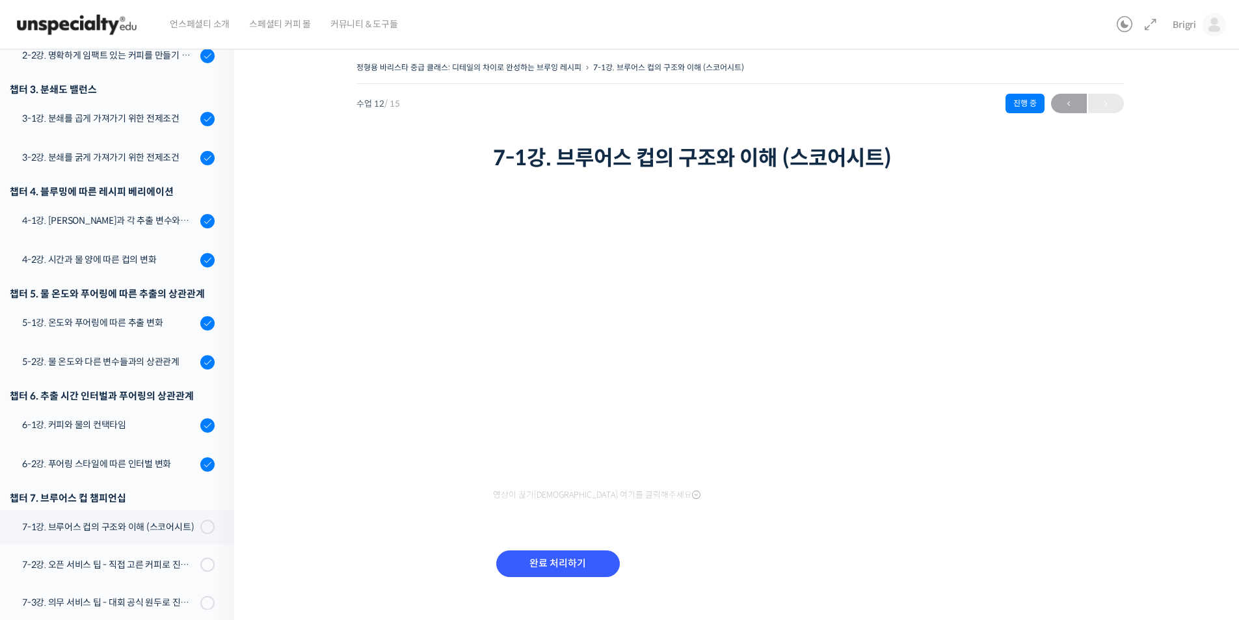
click at [779, 570] on div "완료 처리하기" at bounding box center [740, 573] width 494 height 75
click at [594, 558] on input "완료 처리하기" at bounding box center [558, 563] width 124 height 27
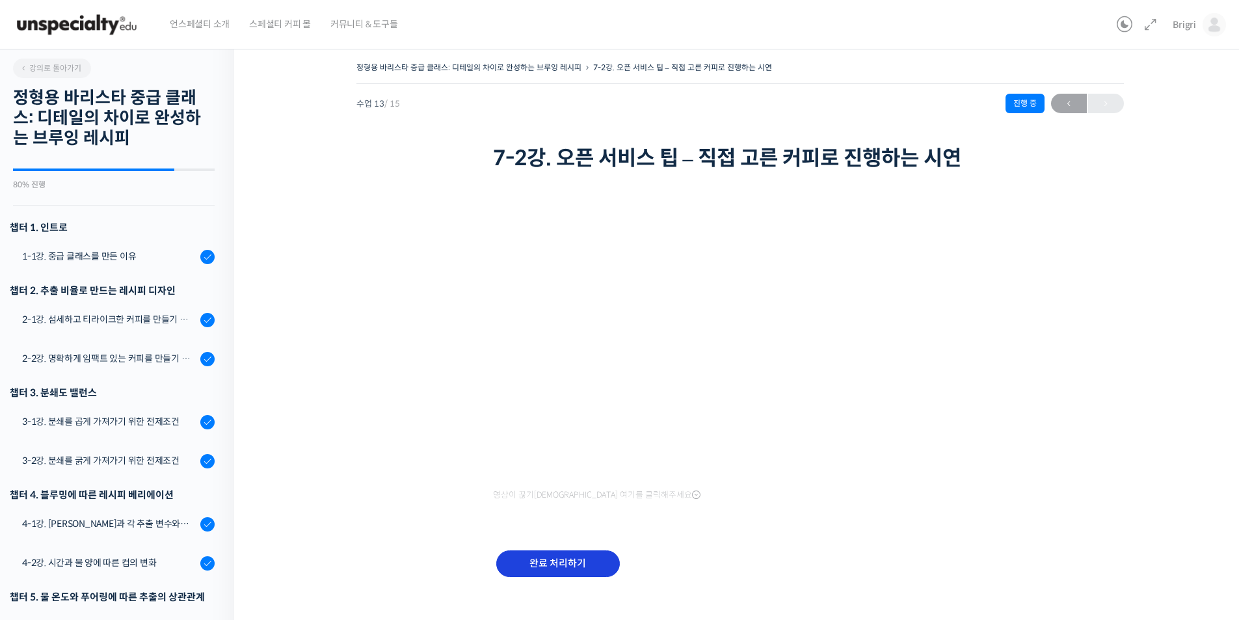
scroll to position [387, 0]
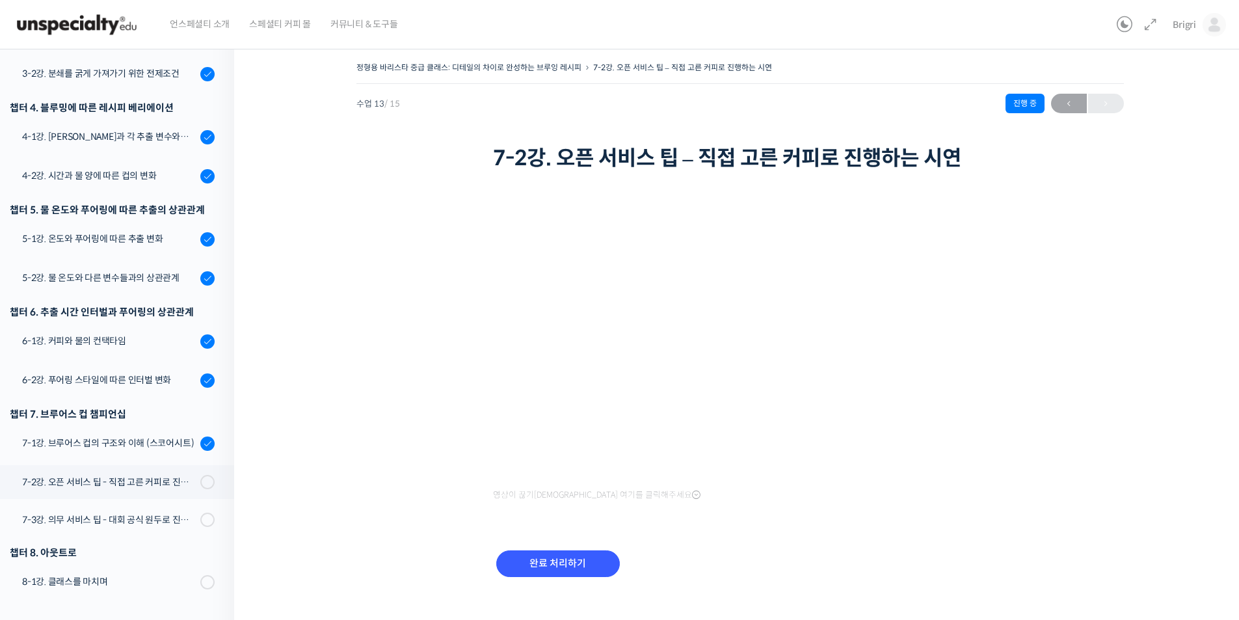
click at [1020, 542] on div "정형용 바리스타 중급 클래스: 디테일의 차이로 완성하는 브루잉 레시피 7-2강. 오픈 서비스 팁 – 직접 고른 커피로 진행하는 시연 진행 중 …" at bounding box center [739, 335] width 881 height 553
click at [858, 517] on div "영상이 끊기신다면 여기를 클릭해주세요 완료 처리하기" at bounding box center [740, 392] width 494 height 436
click at [1176, 257] on div "정형용 바리스타 중급 클래스: 디테일의 차이로 완성하는 브루잉 레시피 7-2강. 오픈 서비스 팁 – 직접 고른 커피로 진행하는 시연 진행 중 …" at bounding box center [739, 335] width 881 height 553
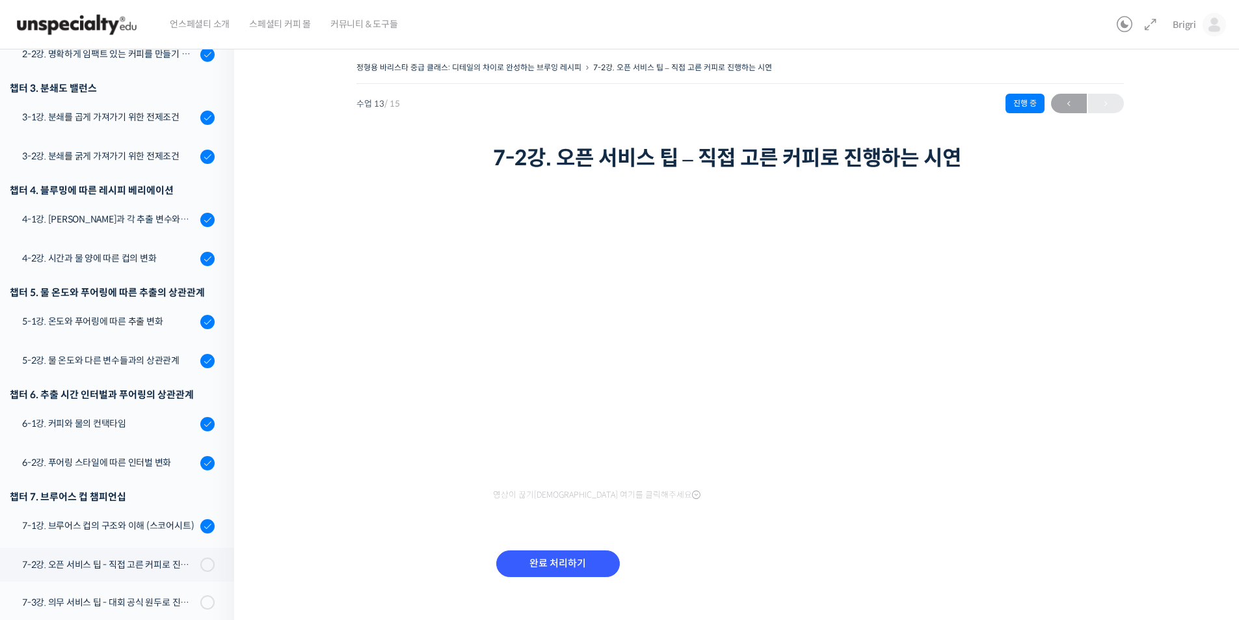
click at [1079, 339] on div "정형용 바리스타 중급 클래스: 디테일의 차이로 완성하는 브루잉 레시피 7-2강. 오픈 서비스 팁 – 직접 고른 커피로 진행하는 시연 진행 중 …" at bounding box center [739, 335] width 881 height 553
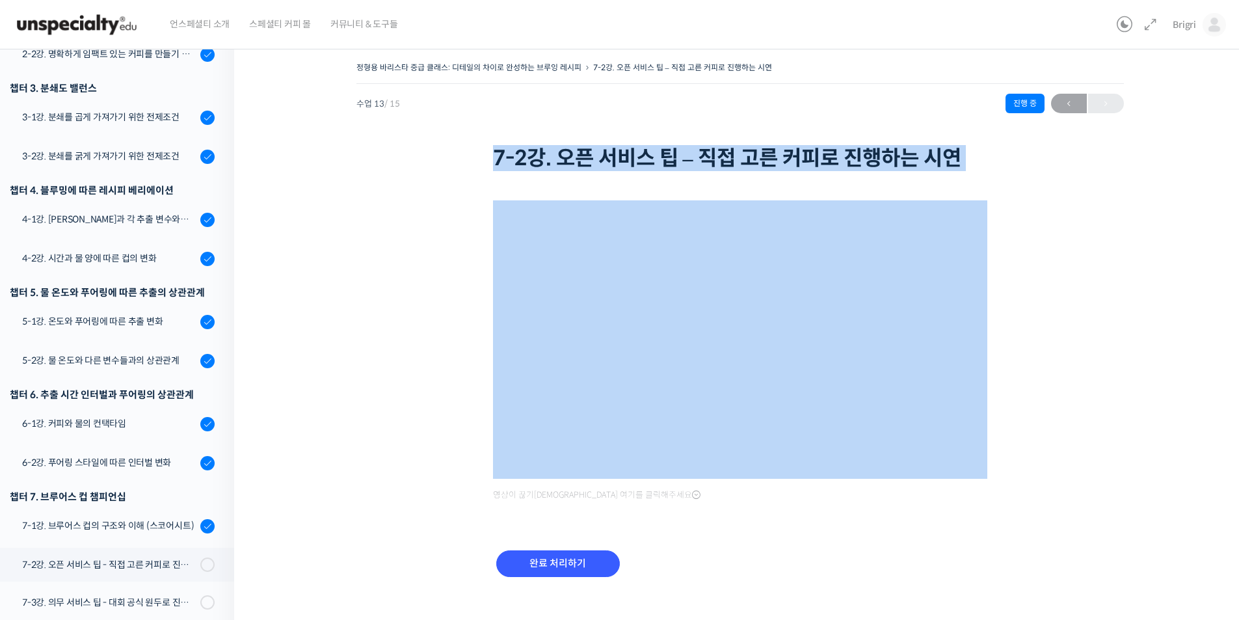
drag, startPoint x: 496, startPoint y: 159, endPoint x: 952, endPoint y: 175, distance: 456.1
click at [950, 175] on div "정형용 바리스타 중급 클래스: 디테일의 차이로 완성하는 브루잉 레시피 7-2강. 오픈 서비스 팁 – 직접 고른 커피로 진행하는 시연 진행 중 …" at bounding box center [739, 335] width 881 height 553
copy div "7-2강. 오픈 서비스 팁 – 직접 고른 커피로 진행하는 시연"
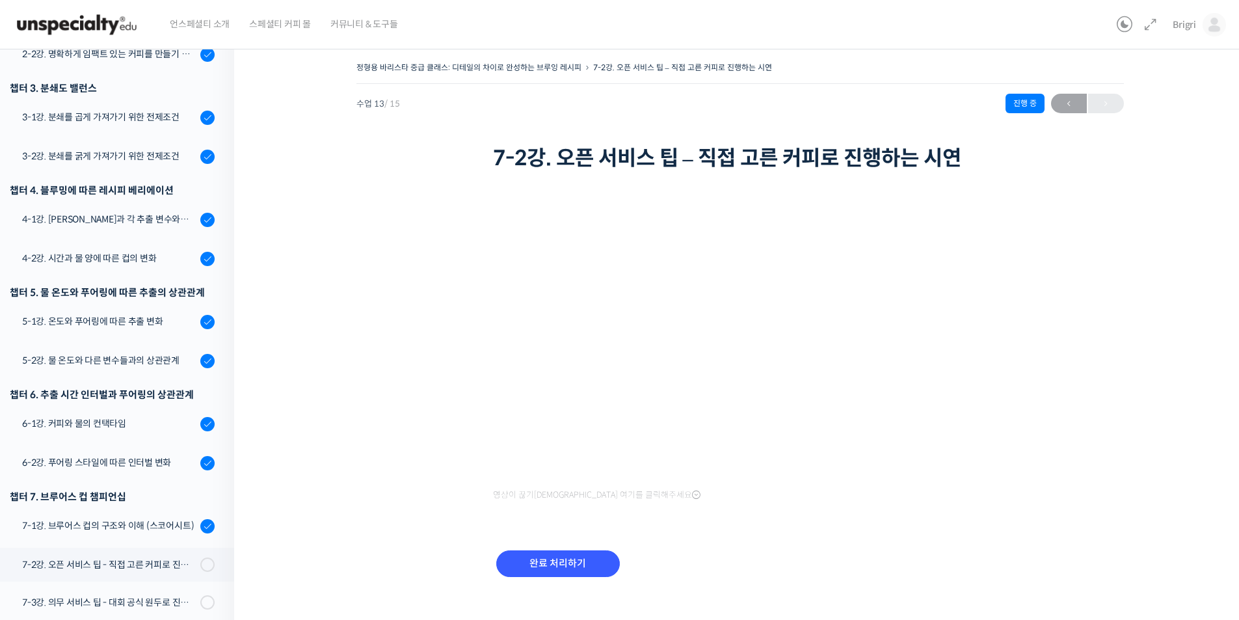
click at [1124, 509] on div "정형용 바리스타 중급 클래스: 디테일의 차이로 완성하는 브루잉 레시피 7-2강. 오픈 서비스 팁 – 직접 고른 커피로 진행하는 시연 진행 중 …" at bounding box center [739, 335] width 881 height 553
click at [539, 565] on input "완료 처리하기" at bounding box center [558, 563] width 124 height 27
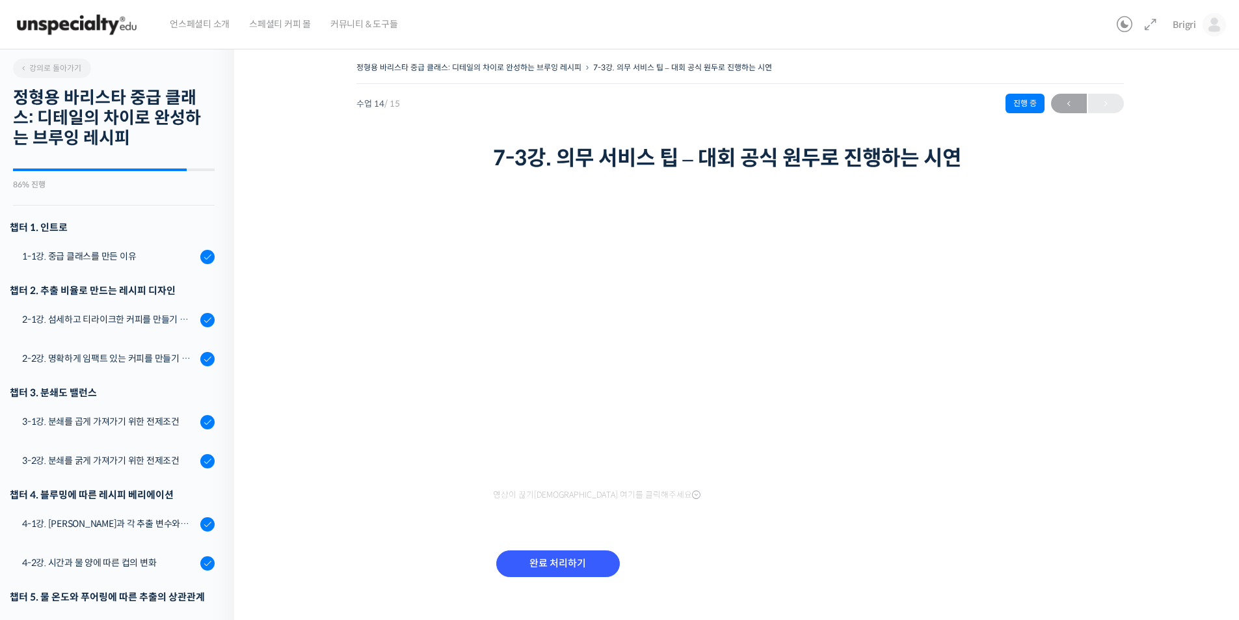
scroll to position [388, 0]
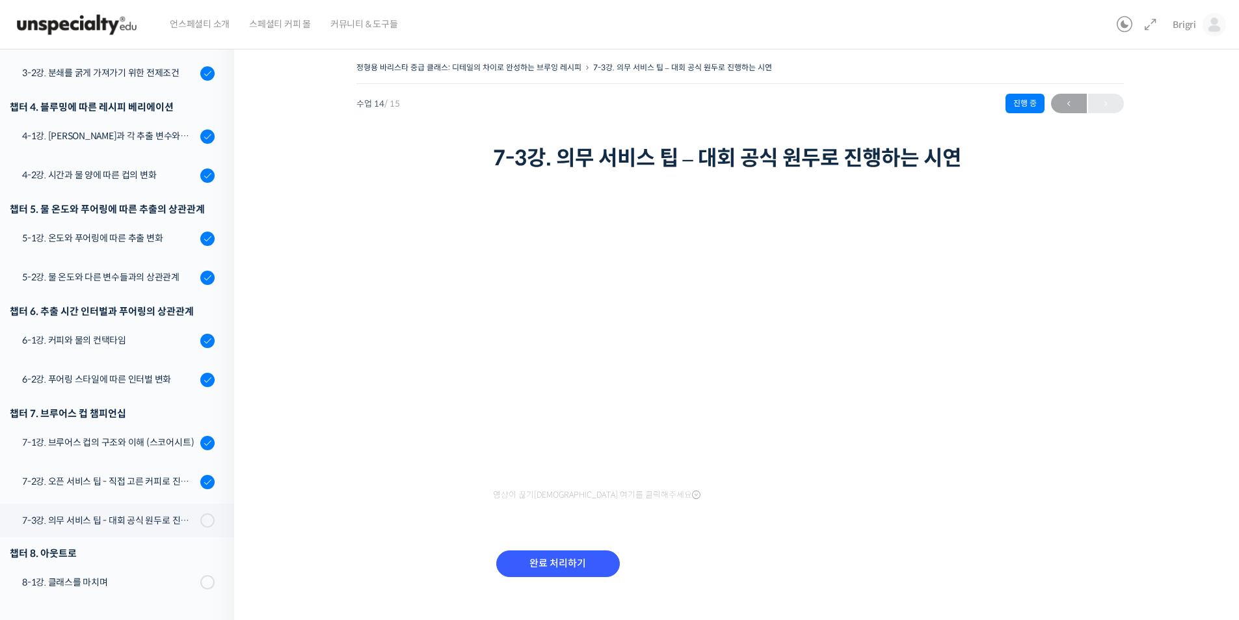
click at [836, 543] on div "완료 처리하기" at bounding box center [740, 573] width 494 height 75
click at [305, 578] on div "정형용 바리스타 중급 클래스: 디테일의 차이로 완성하는 브루잉 레시피 7-3강. 의무 서비스 팁 – 대회 공식 원두로 진행하는 시연 진행 중 …" at bounding box center [739, 335] width 881 height 553
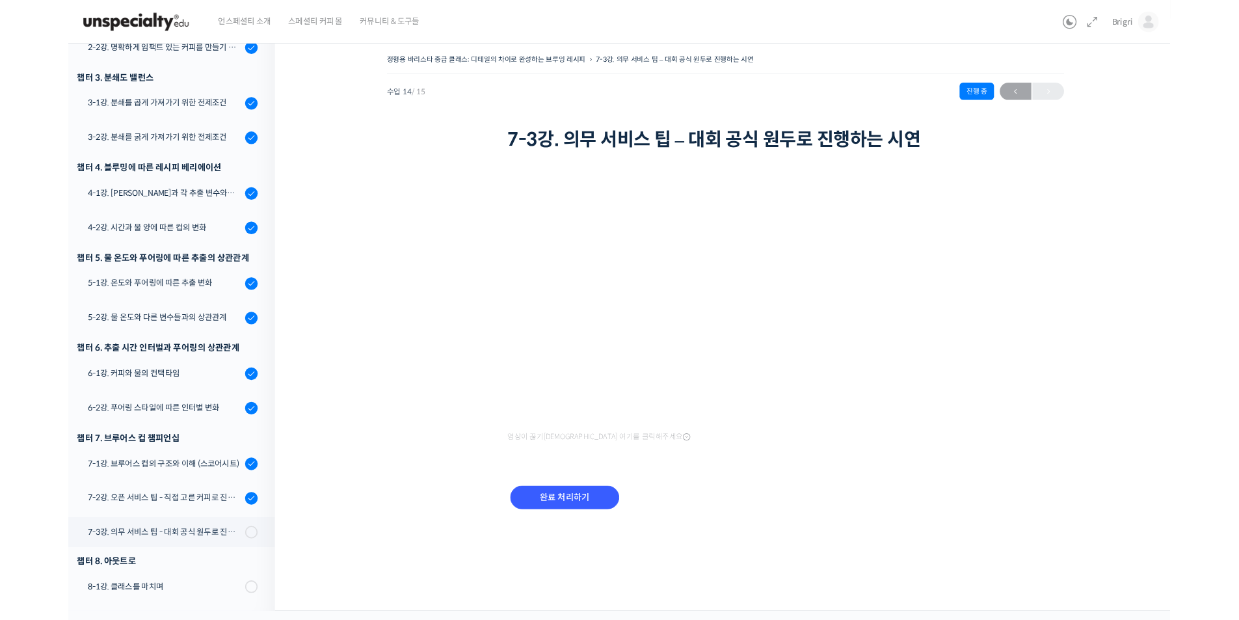
scroll to position [305, 0]
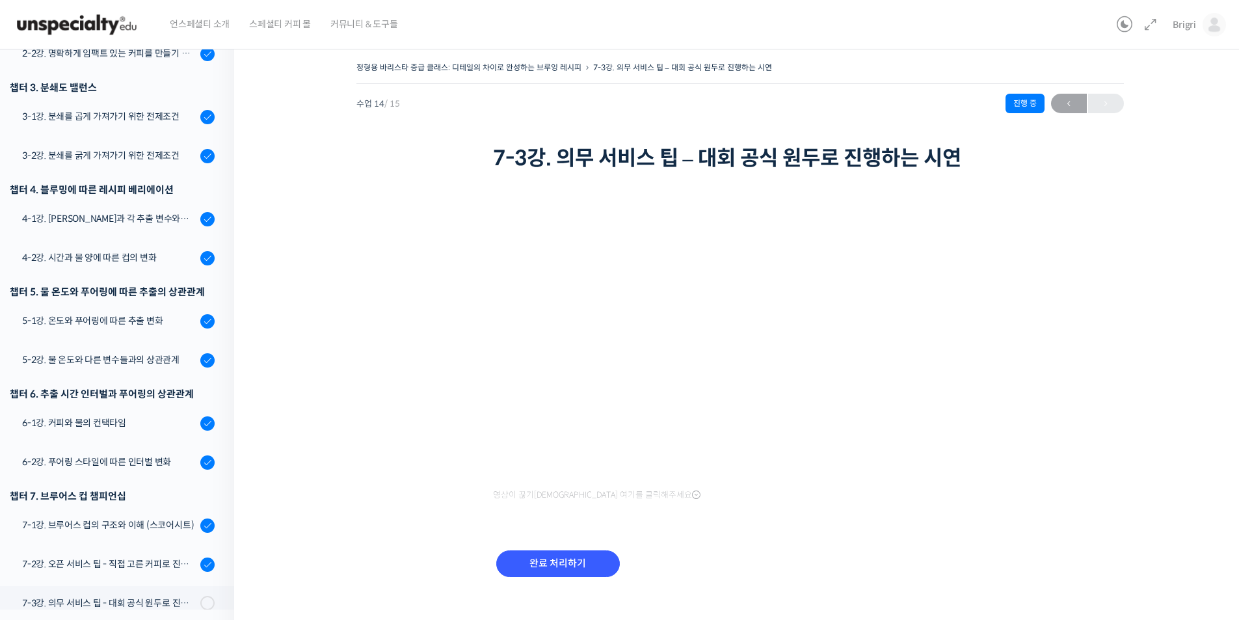
click at [1068, 541] on div "정형용 바리스타 중급 클래스: 디테일의 차이로 완성하는 브루잉 레시피 7-3강. 의무 서비스 팁 – 대회 공식 원두로 진행하는 시연 진행 중 …" at bounding box center [739, 335] width 881 height 553
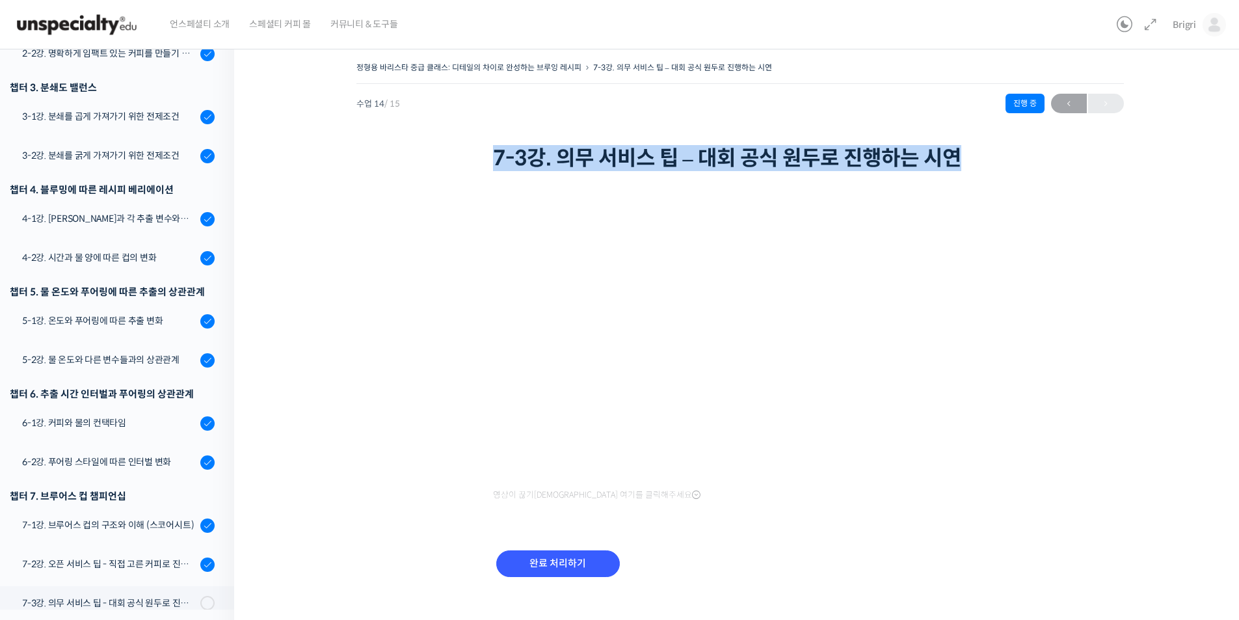
drag, startPoint x: 494, startPoint y: 161, endPoint x: 1005, endPoint y: 168, distance: 510.5
click at [1005, 168] on div "정형용 바리스타 중급 클래스: 디테일의 차이로 완성하는 브루잉 레시피 7-3강. 의무 서비스 팁 – 대회 공식 원두로 진행하는 시연 진행 중 …" at bounding box center [739, 117] width 767 height 116
copy h1 "7-3강. 의무 서비스 팁 – 대회 공식 원두로 진행하는 시연"
click at [570, 569] on input "완료 처리하기" at bounding box center [558, 563] width 124 height 27
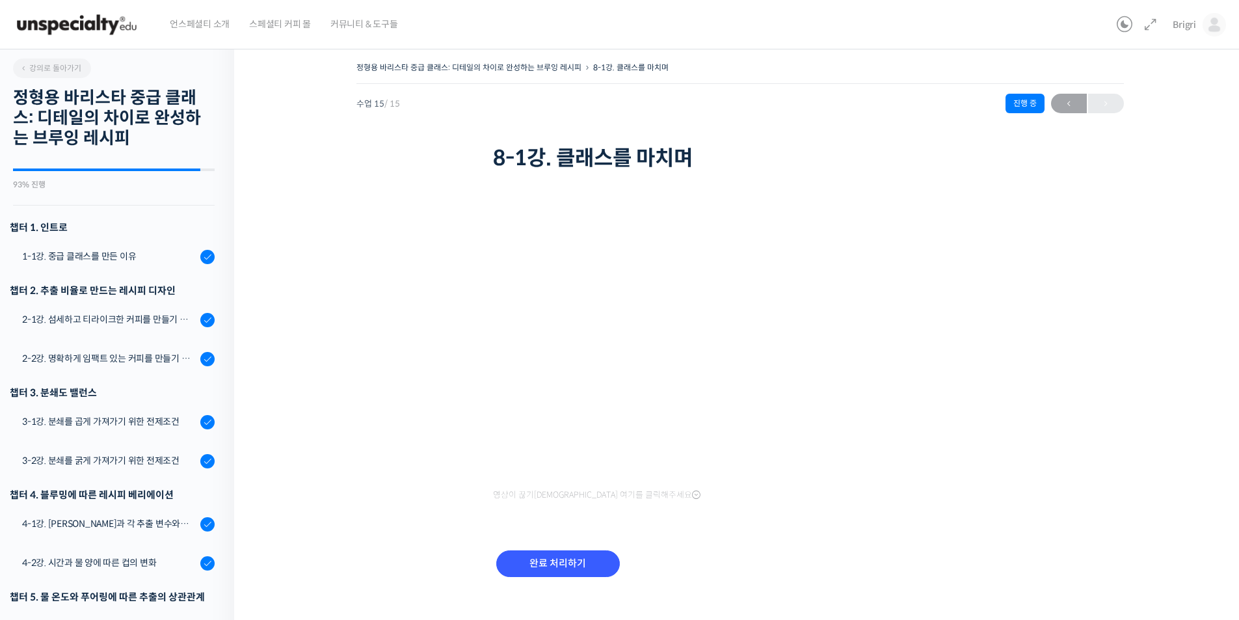
scroll to position [389, 0]
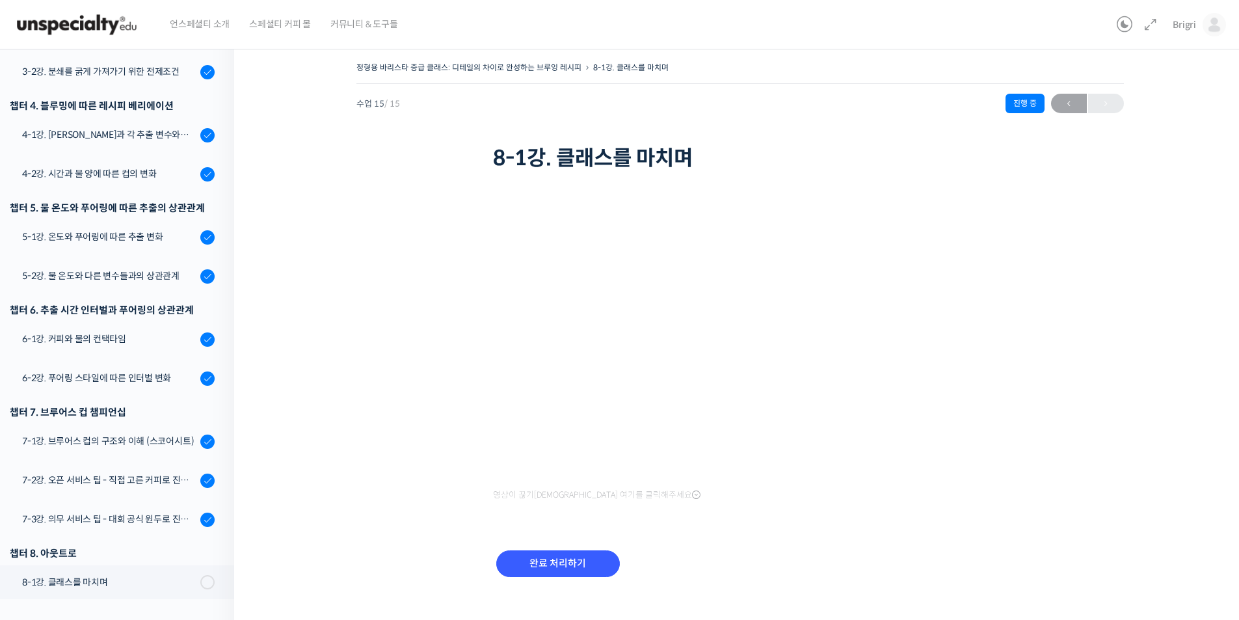
click at [829, 553] on div "완료 처리하기" at bounding box center [740, 573] width 494 height 75
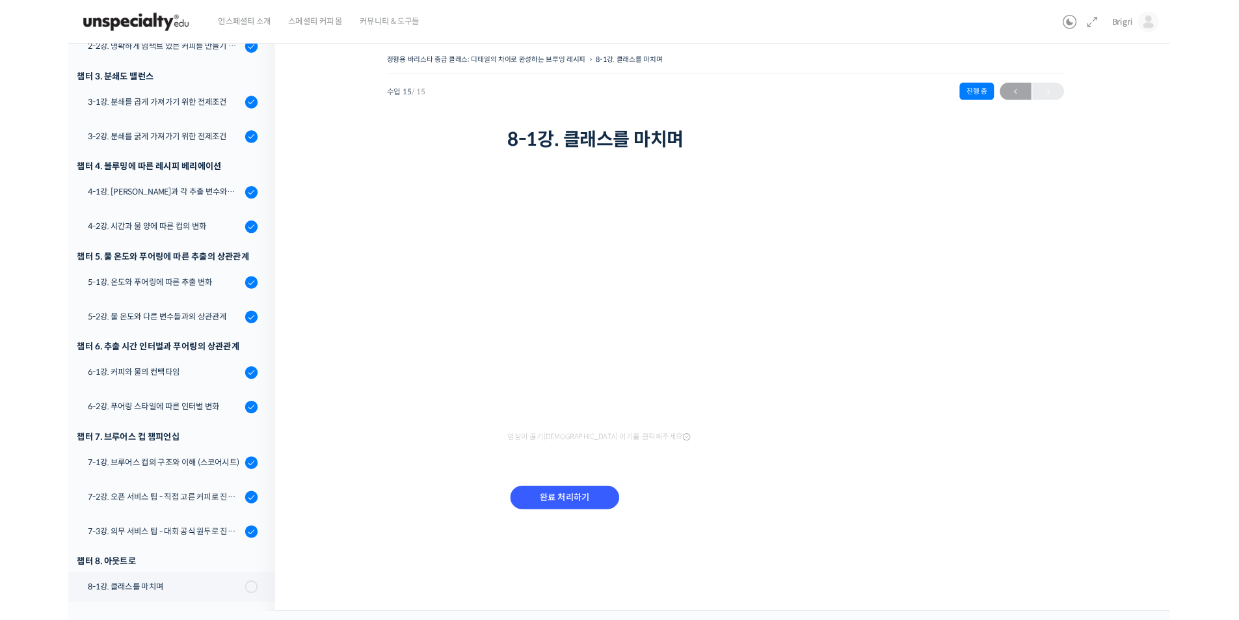
scroll to position [306, 0]
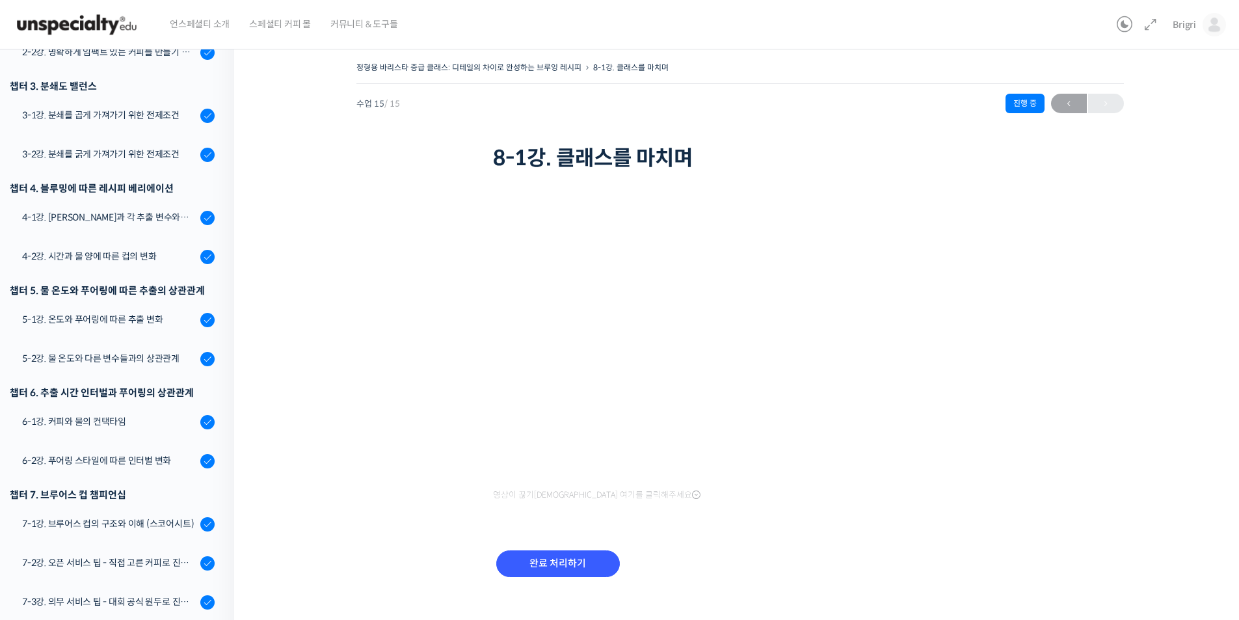
drag, startPoint x: 1102, startPoint y: 539, endPoint x: 983, endPoint y: 438, distance: 155.9
click at [1102, 539] on div "정형용 바리스타 중급 클래스: 디테일의 차이로 완성하는 브루잉 레시피 8-1강. 클래스를 마치며 진행 중 수업 15 / 15 진행 중 ← 이전…" at bounding box center [739, 335] width 881 height 553
drag, startPoint x: 497, startPoint y: 159, endPoint x: 725, endPoint y: 152, distance: 228.4
click at [720, 152] on h1 "8-1강. 클래스를 마치며" at bounding box center [740, 158] width 494 height 25
copy h1 "8-1강. 클래스를 마치며"
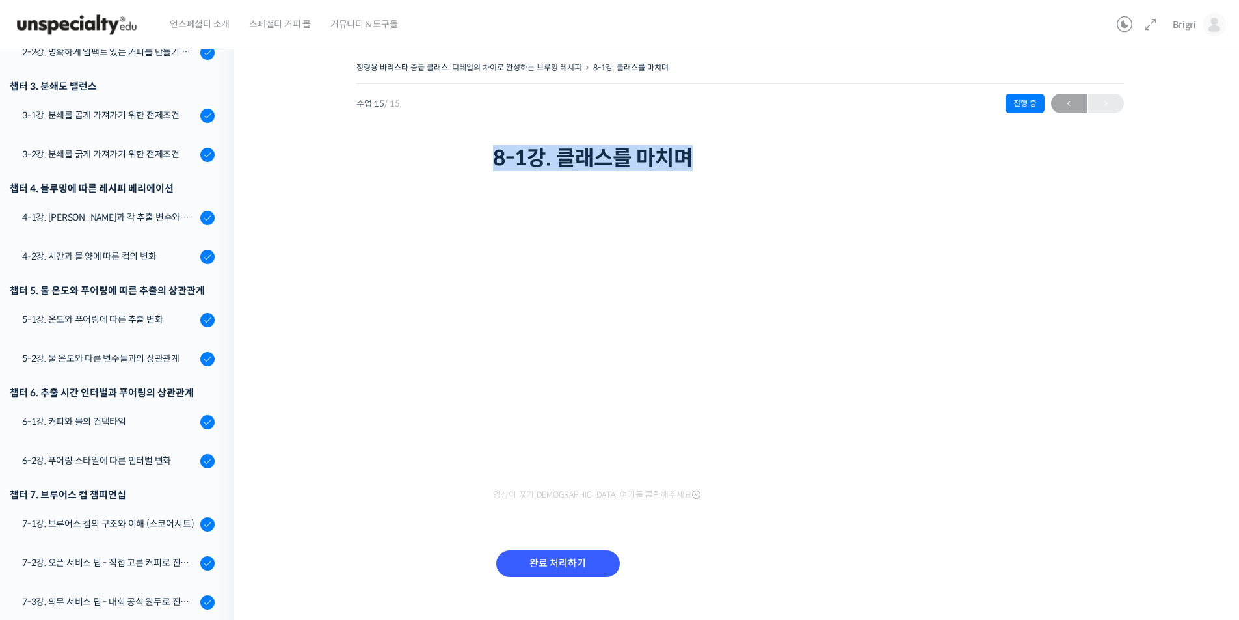
scroll to position [18, 0]
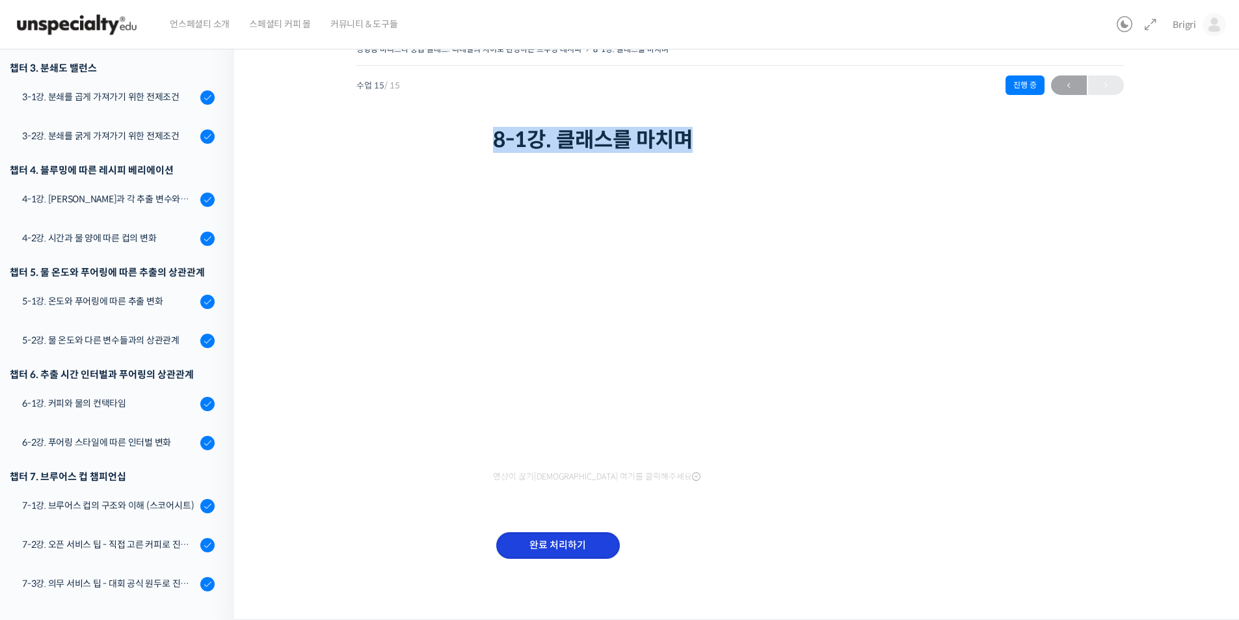
click at [574, 541] on input "완료 처리하기" at bounding box center [558, 545] width 124 height 27
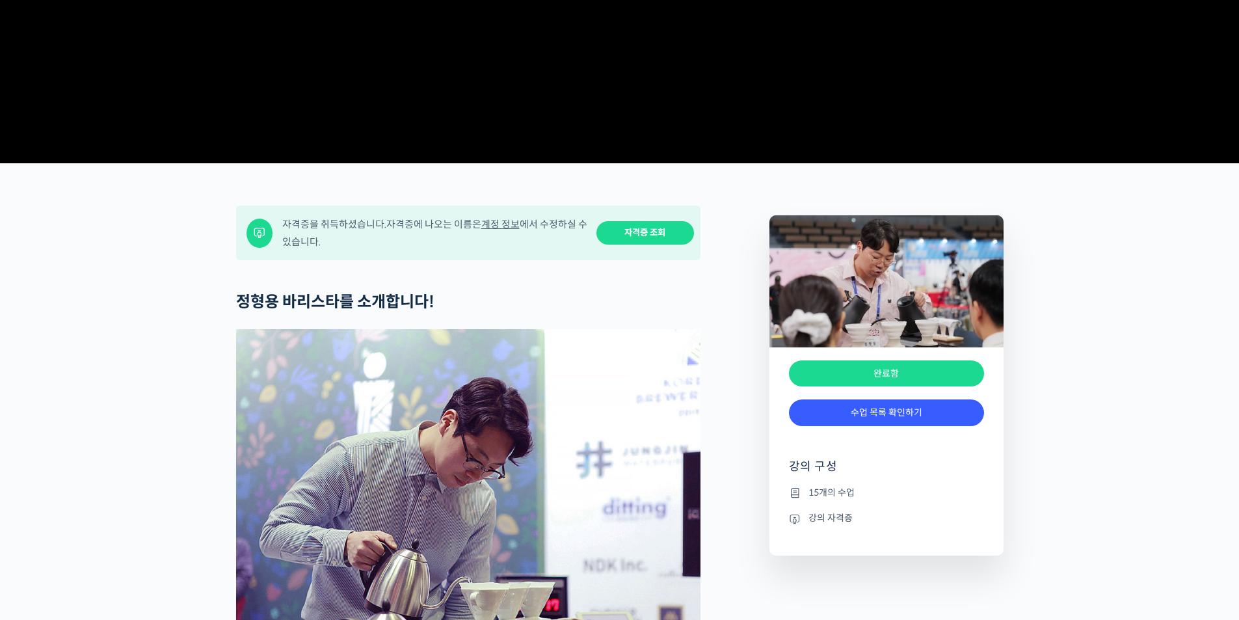
scroll to position [441, 0]
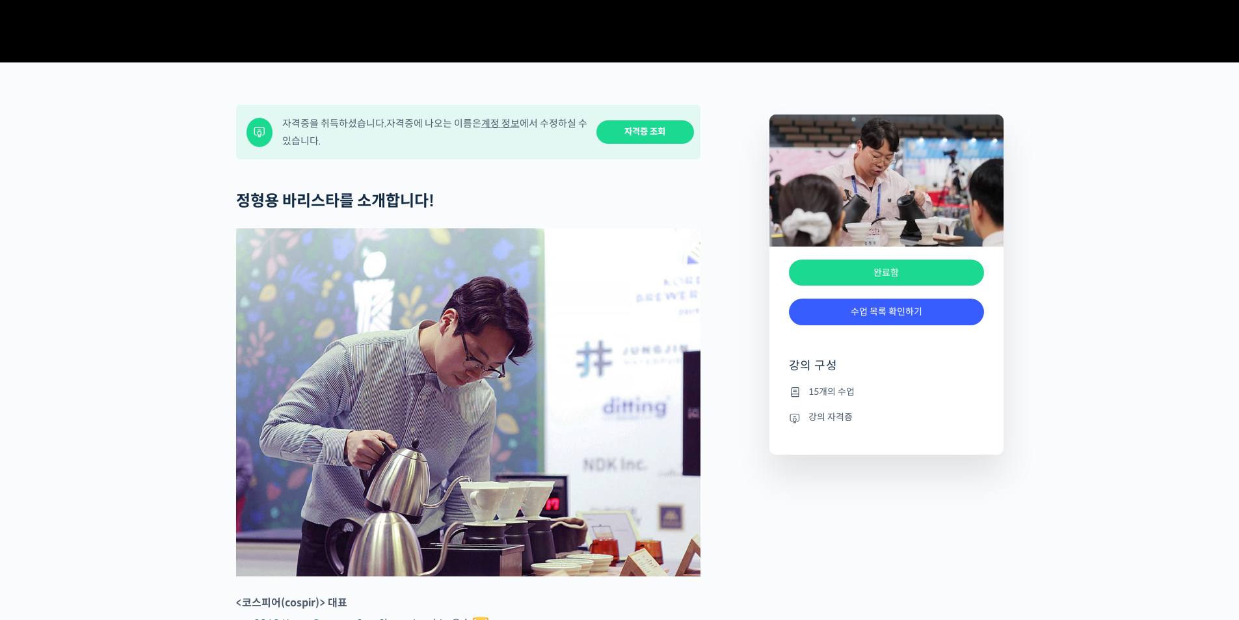
click at [642, 144] on link "자격증 조회" at bounding box center [645, 132] width 98 height 24
click at [655, 144] on link "자격증 조회" at bounding box center [645, 132] width 98 height 24
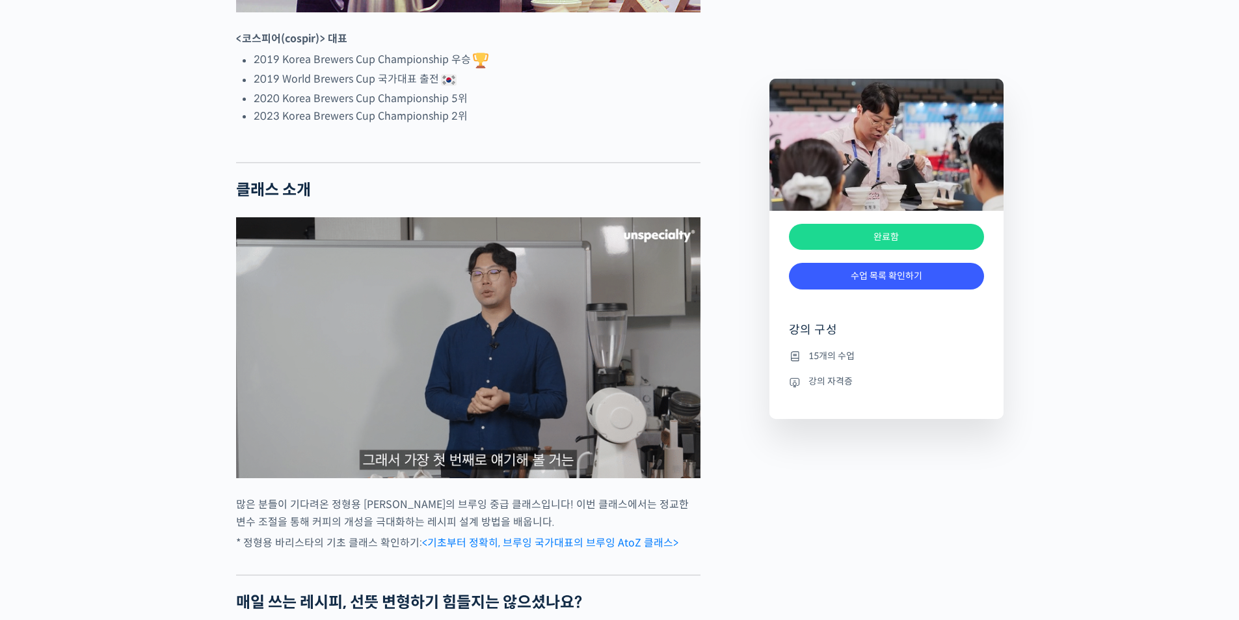
scroll to position [0, 0]
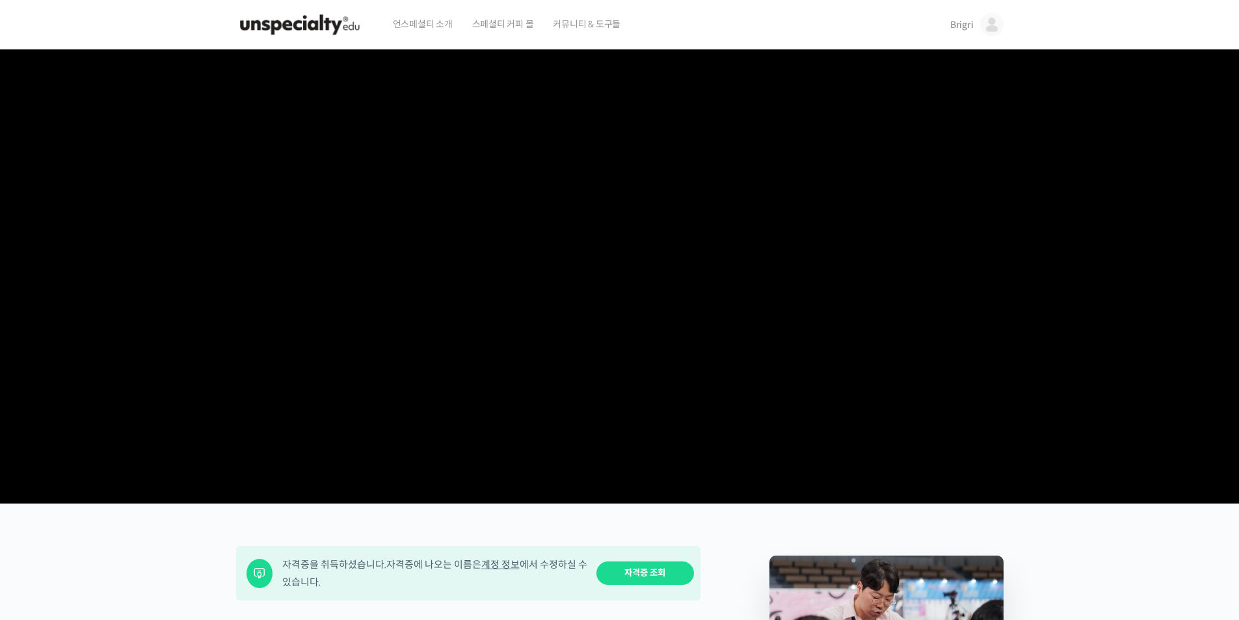
click at [291, 31] on img at bounding box center [299, 24] width 127 height 39
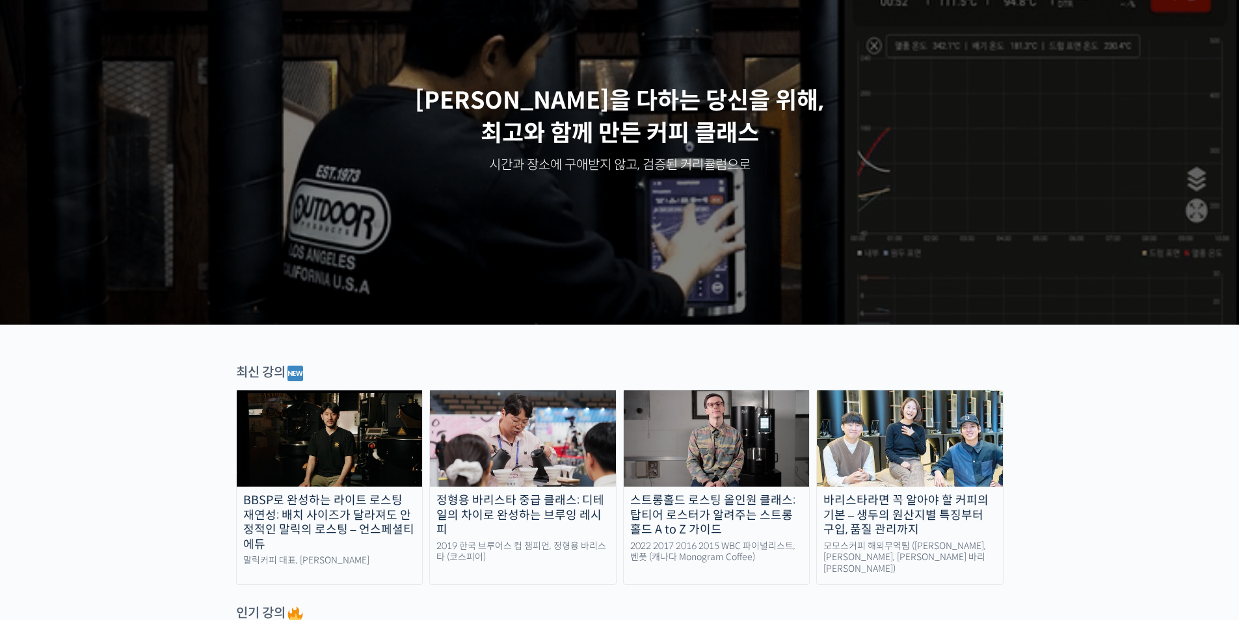
scroll to position [130, 0]
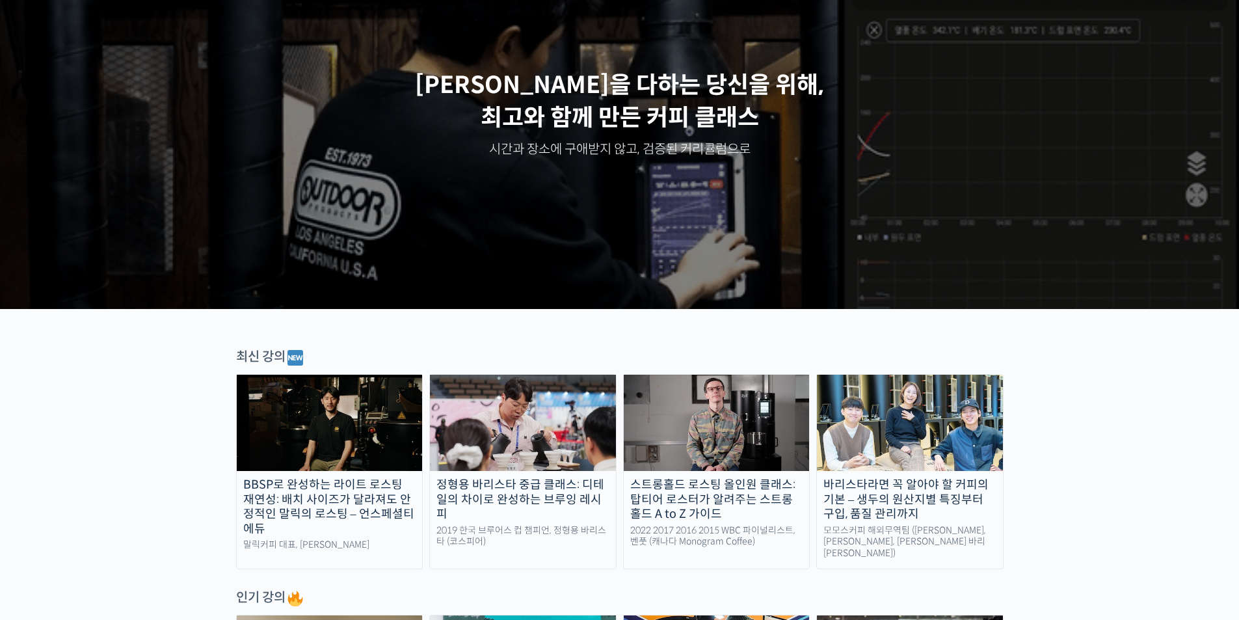
click at [367, 428] on img at bounding box center [330, 423] width 186 height 96
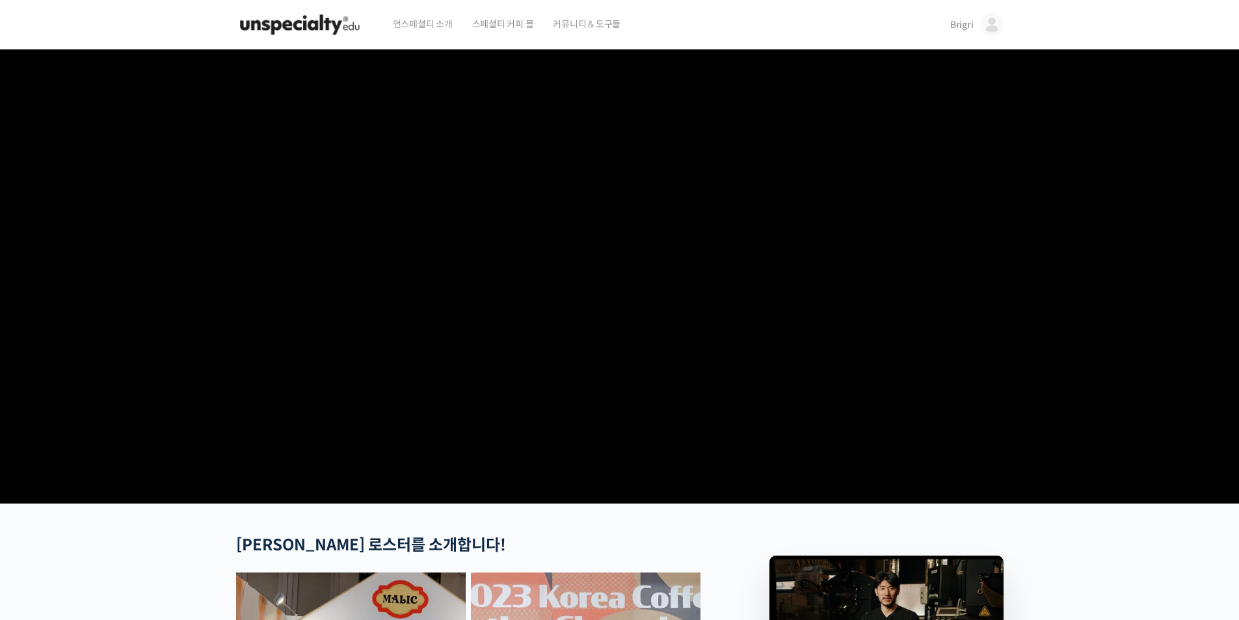
click at [251, 24] on img at bounding box center [299, 24] width 127 height 39
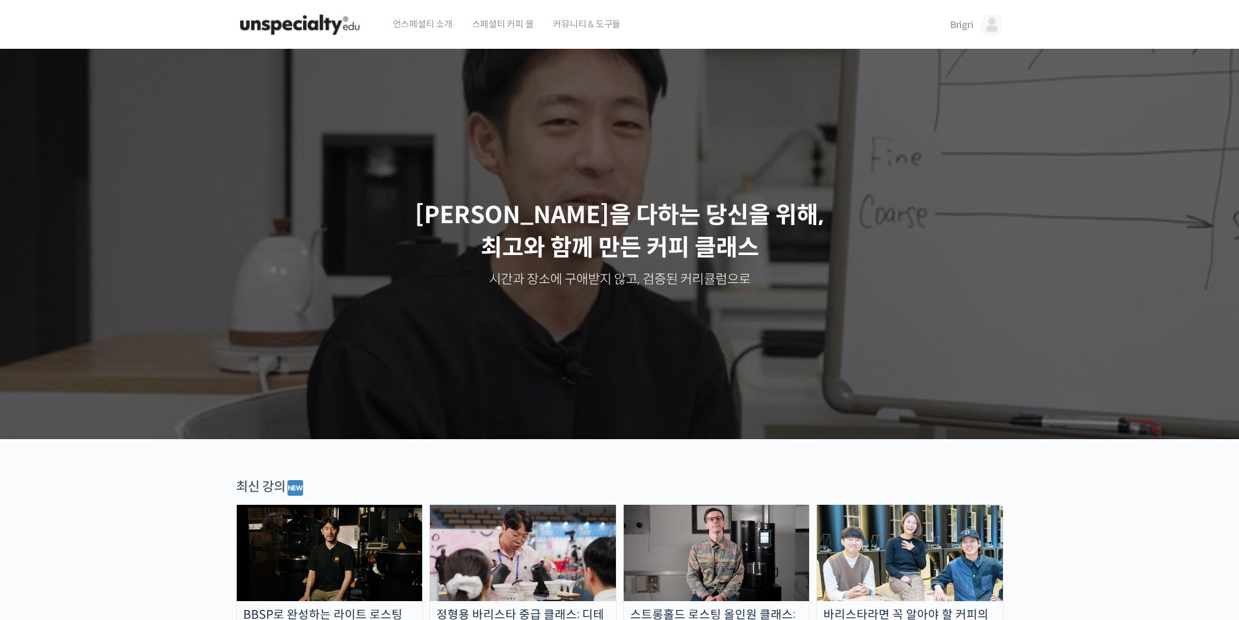
click at [299, 25] on img at bounding box center [299, 24] width 127 height 39
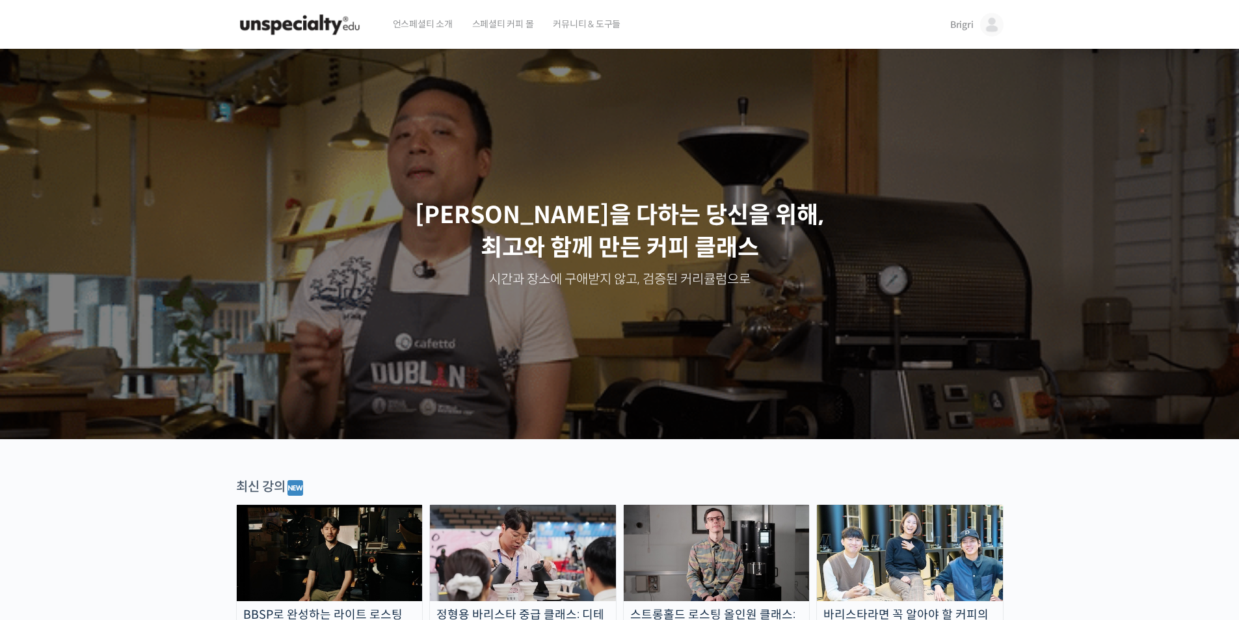
click at [499, 23] on span "스페셜티 커피 몰" at bounding box center [503, 23] width 62 height 49
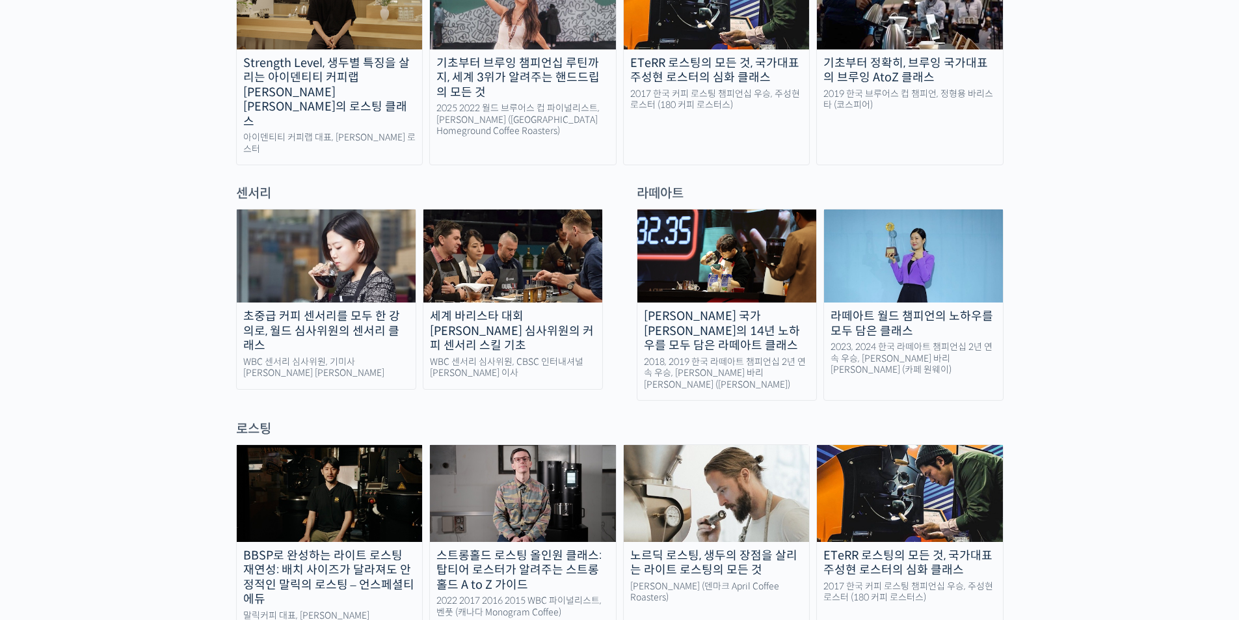
scroll to position [804, 0]
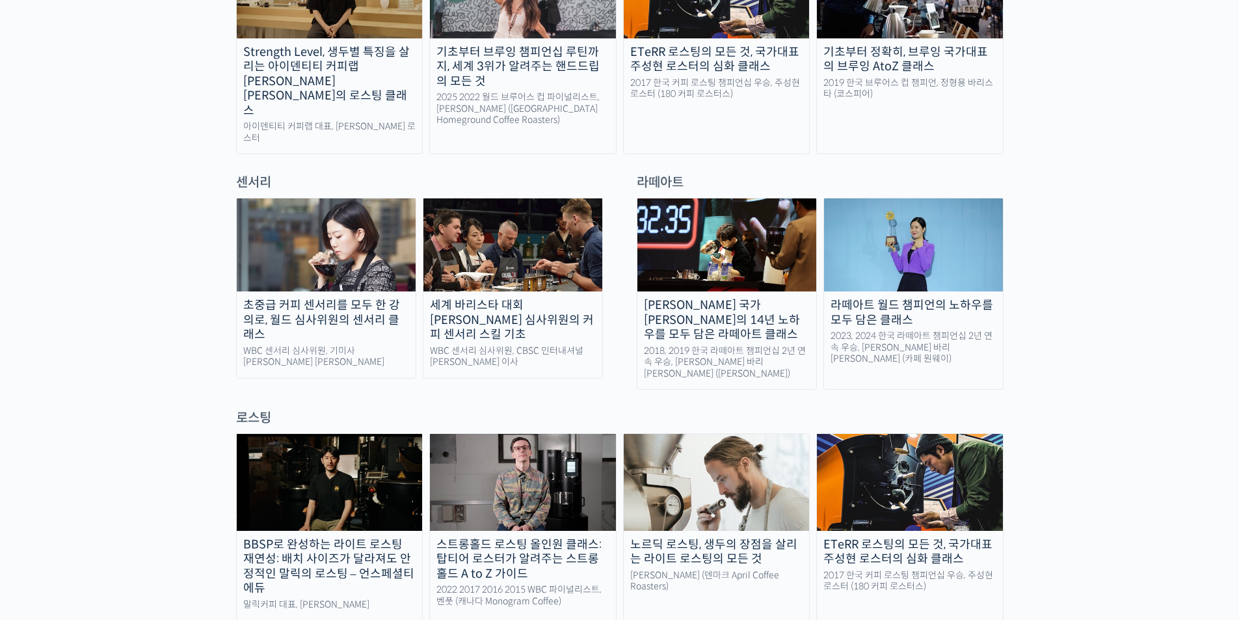
click at [344, 214] on img at bounding box center [326, 244] width 179 height 93
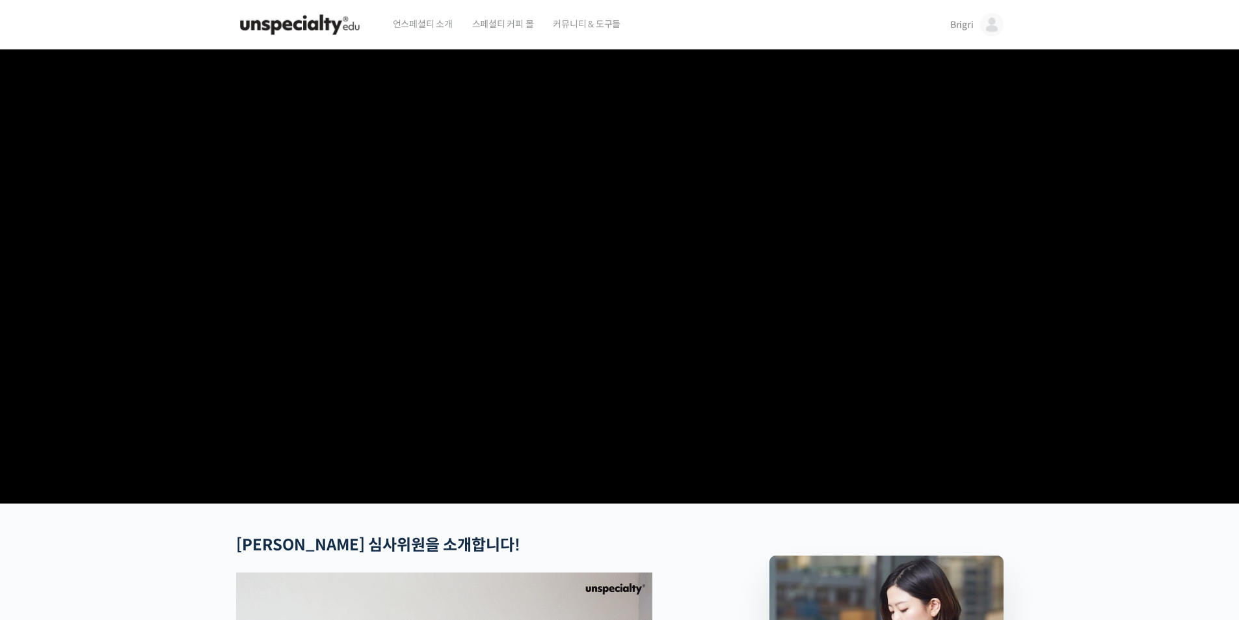
drag, startPoint x: 1248, startPoint y: 47, endPoint x: 1224, endPoint y: 11, distance: 42.7
click at [1224, 11] on html "먼저 강의를 수강 등록해주세요 언스페셜티 소개 스페셜티 커피 몰 커뮤니티 & 도구들 [GEOGRAPHIC_DATA] [PERSON_NAME] …" at bounding box center [619, 310] width 1239 height 620
